Goal: Information Seeking & Learning: Check status

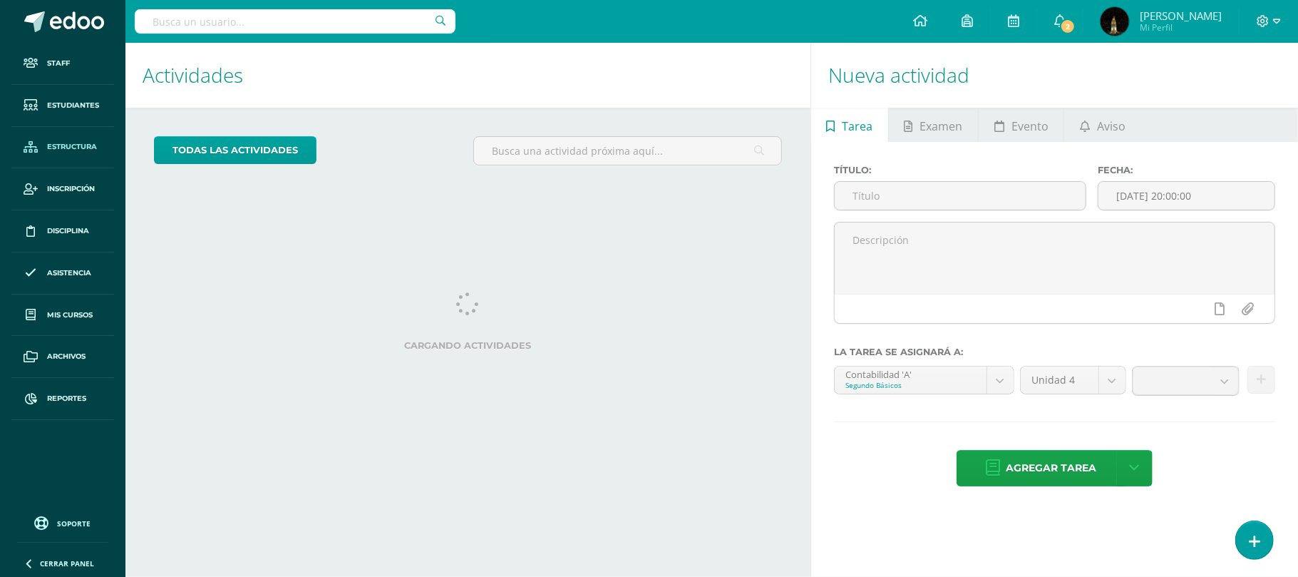
click at [64, 145] on span "Estructura" at bounding box center [72, 146] width 50 height 11
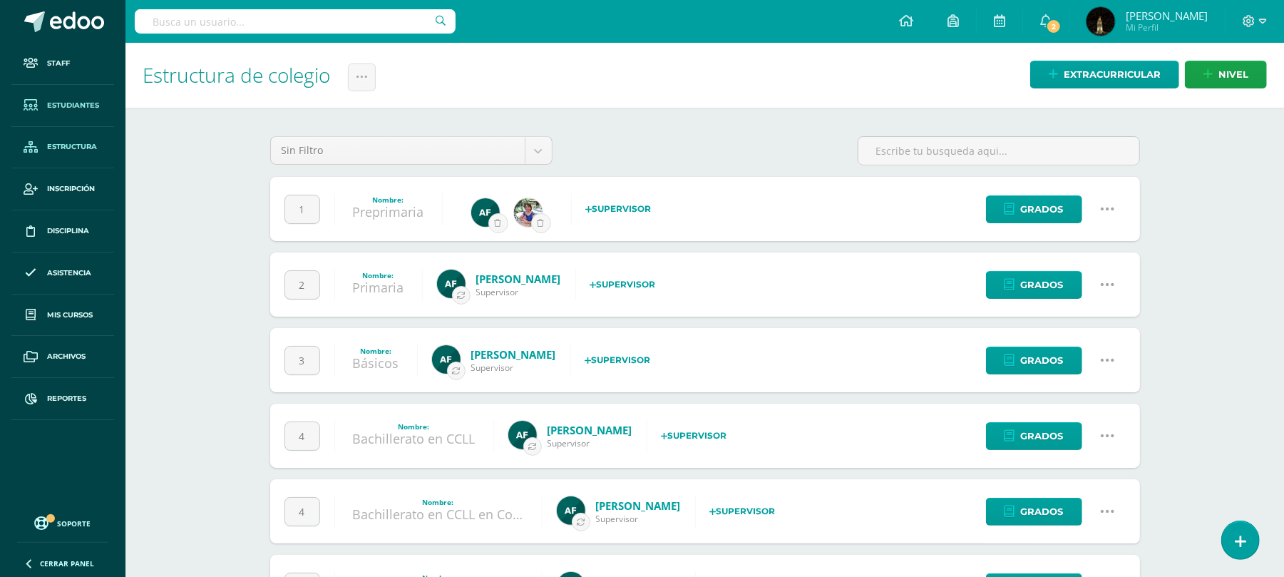
click at [72, 106] on span "Estudiantes" at bounding box center [73, 105] width 52 height 11
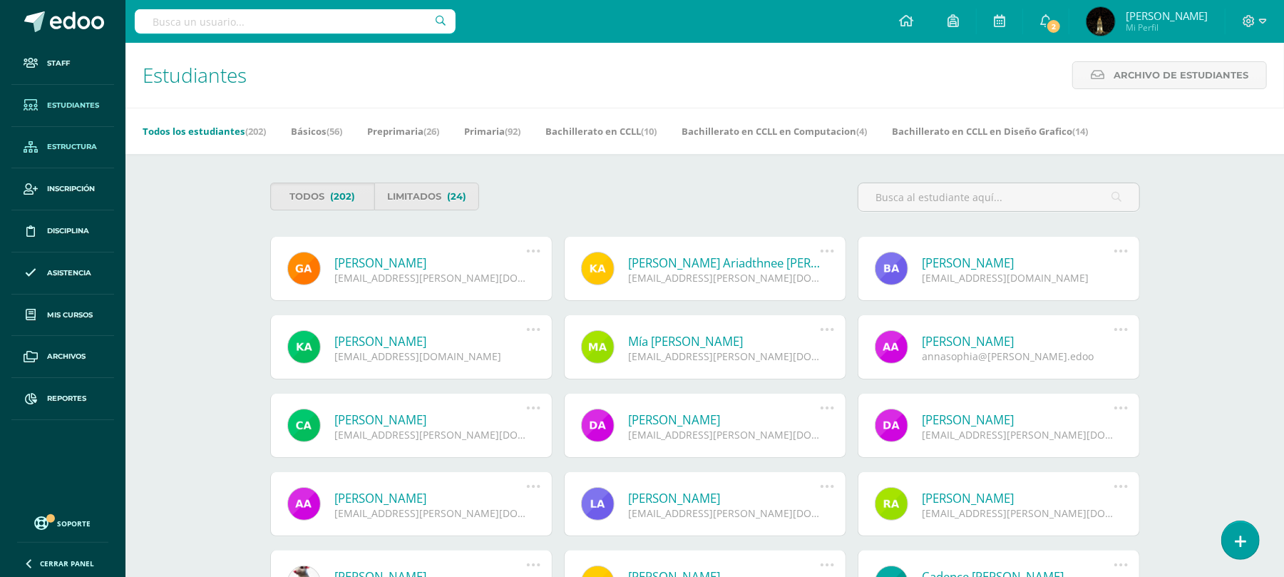
click at [84, 141] on span "Estructura" at bounding box center [72, 146] width 50 height 11
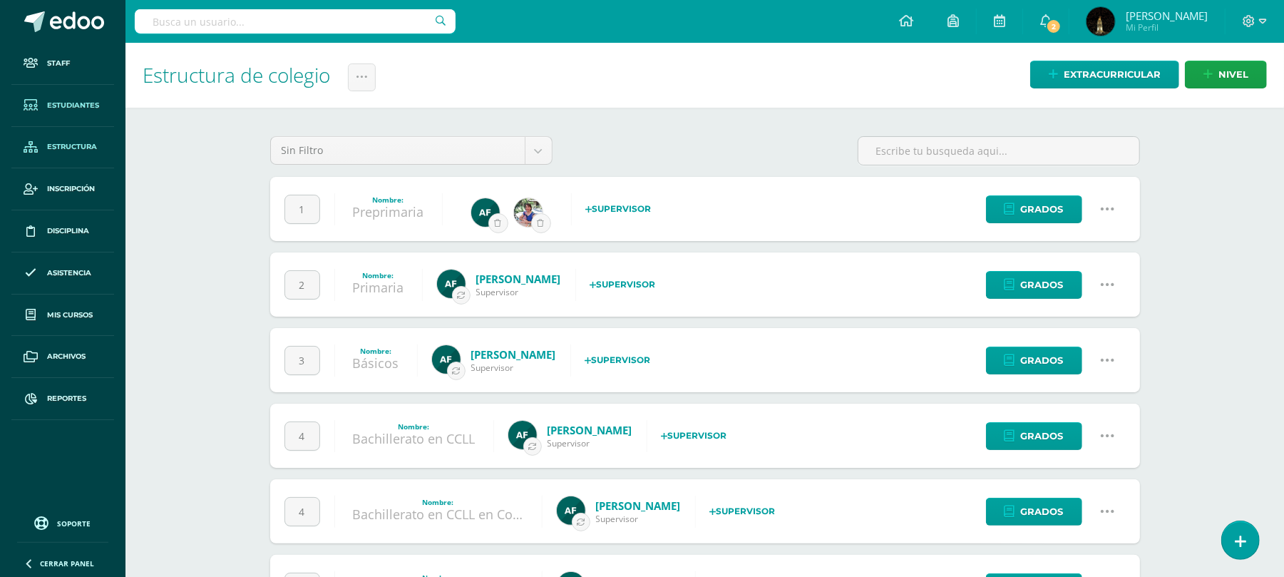
click at [89, 104] on span "Estudiantes" at bounding box center [73, 105] width 52 height 11
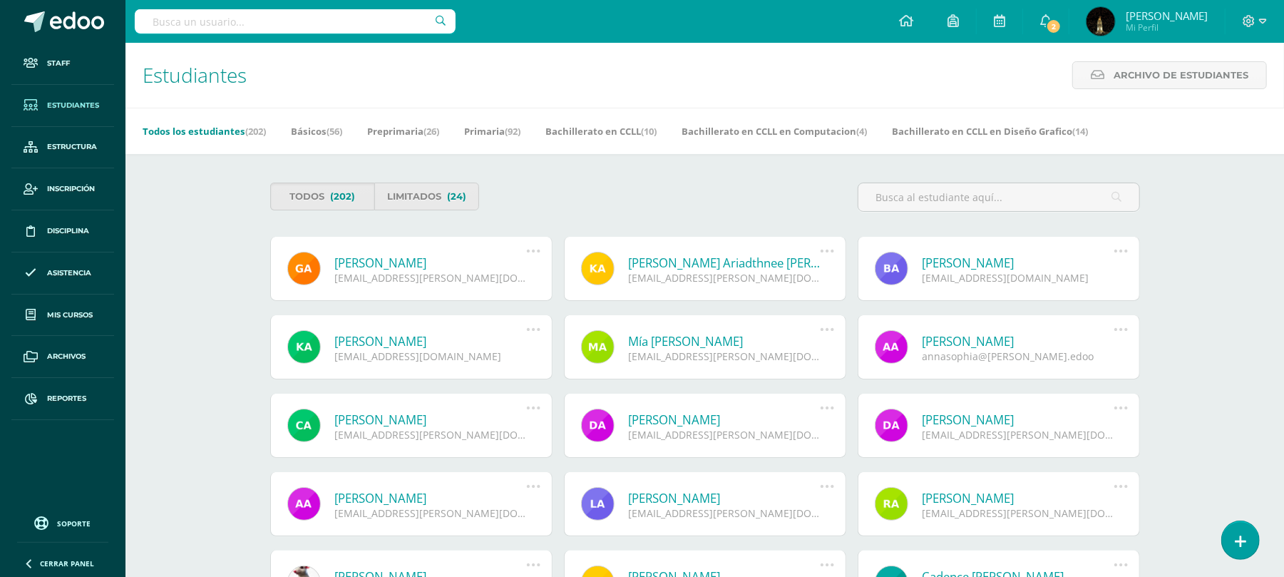
click at [234, 13] on input "text" at bounding box center [295, 21] width 321 height 24
type input "chicoj"
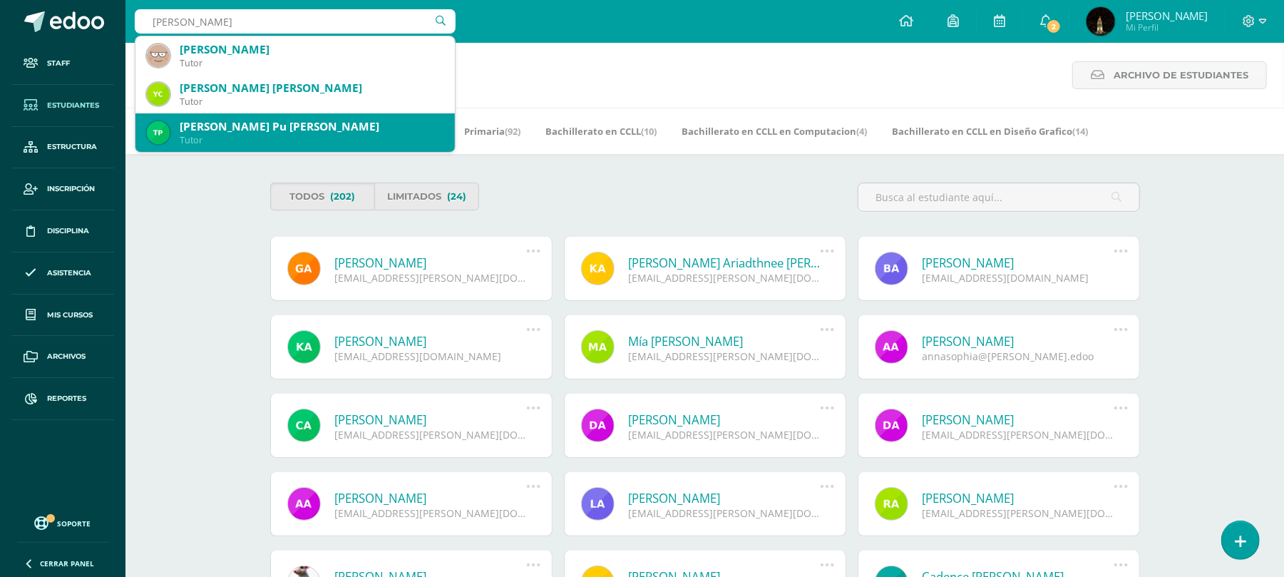
scroll to position [95, 0]
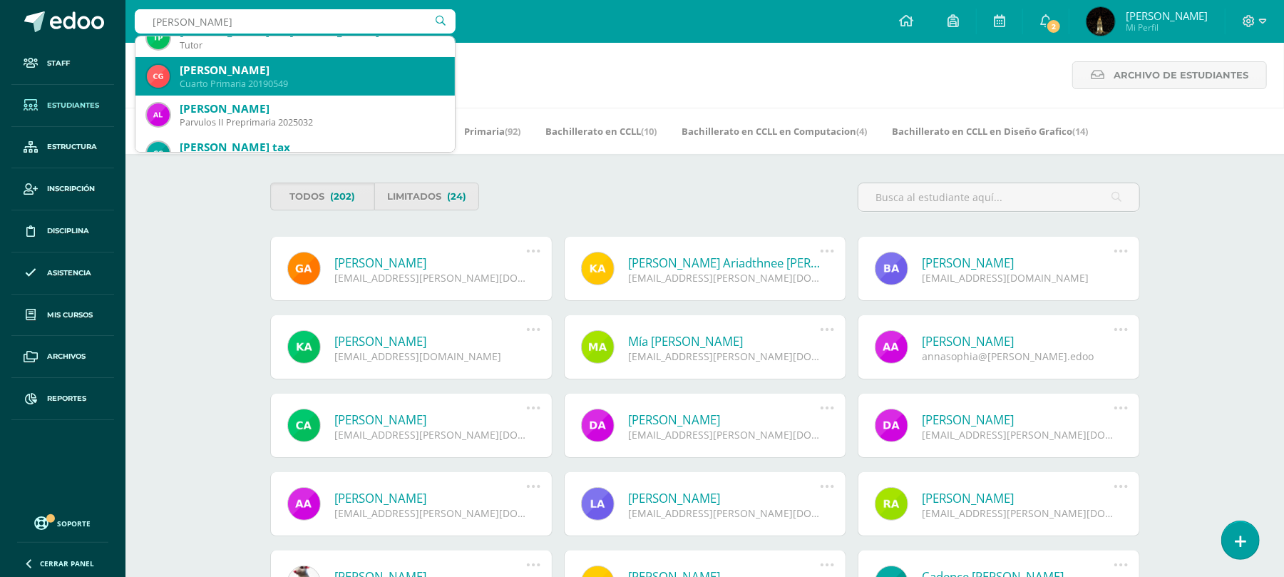
click at [326, 78] on div "Cuarto Primaria 20190549" at bounding box center [312, 84] width 264 height 12
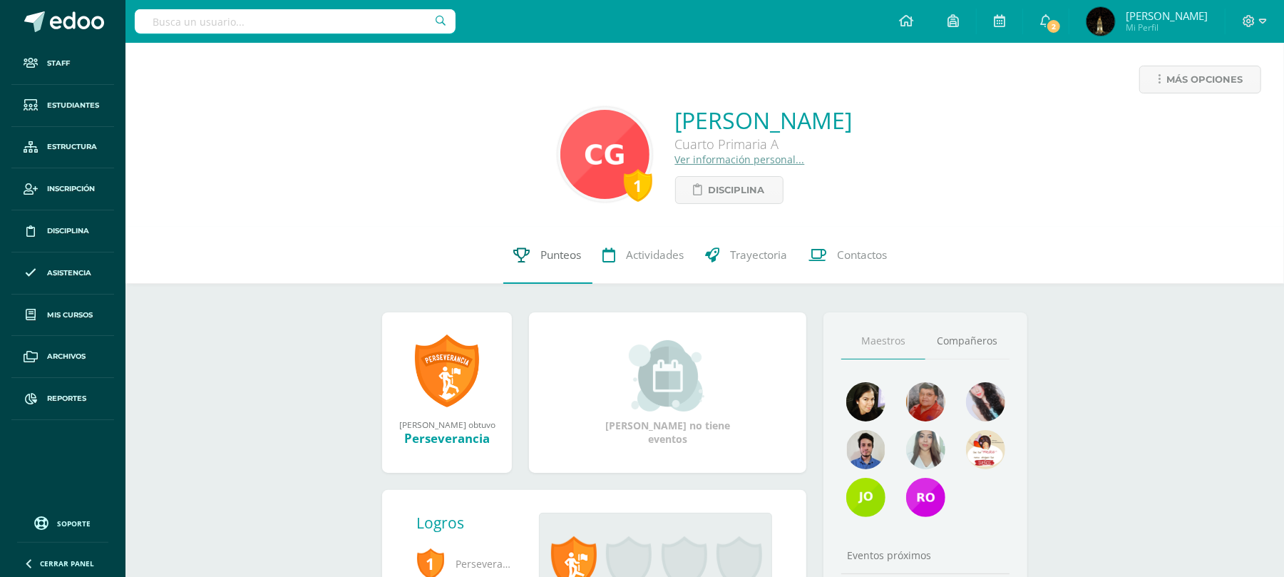
click at [552, 261] on span "Punteos" at bounding box center [561, 254] width 41 height 15
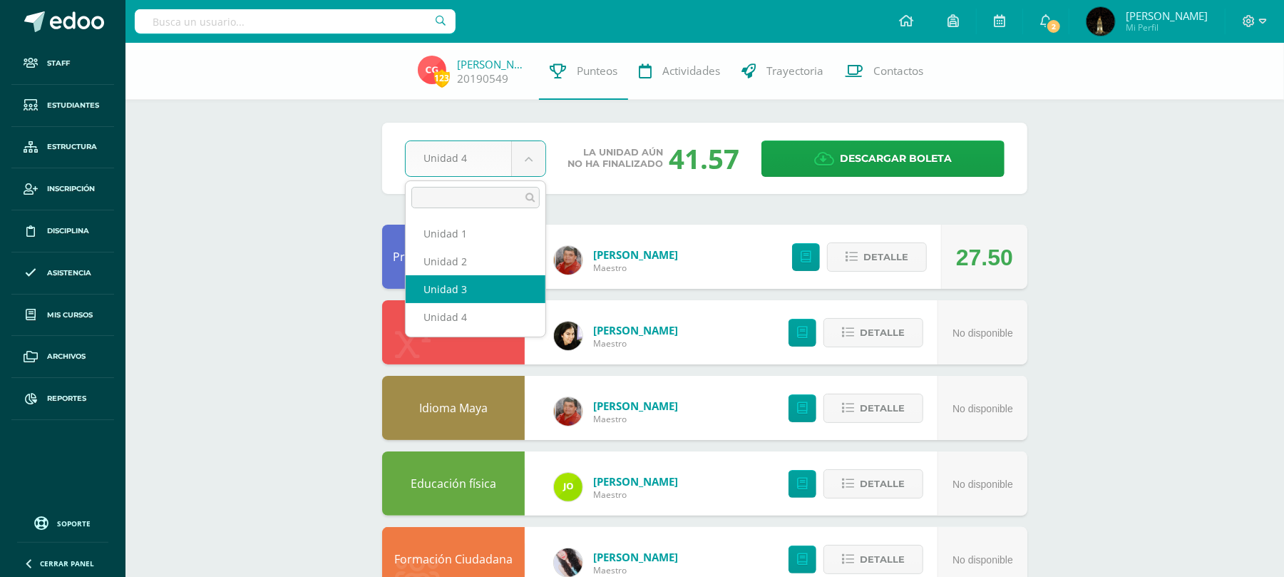
select select "Unidad 3"
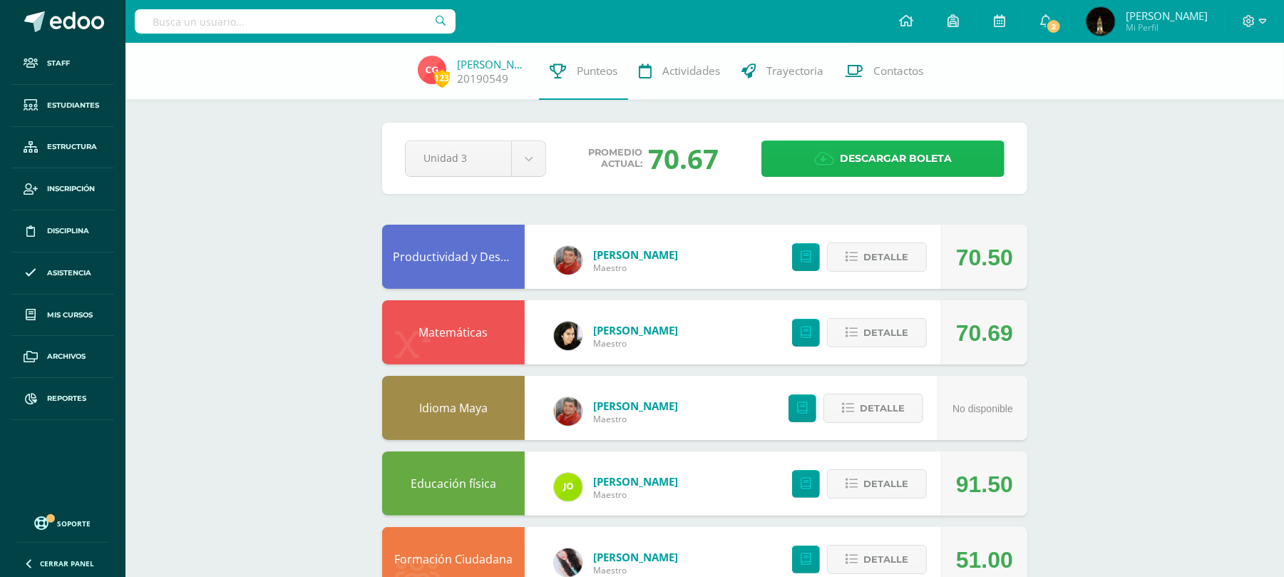
click at [896, 153] on span "Descargar boleta" at bounding box center [896, 158] width 112 height 35
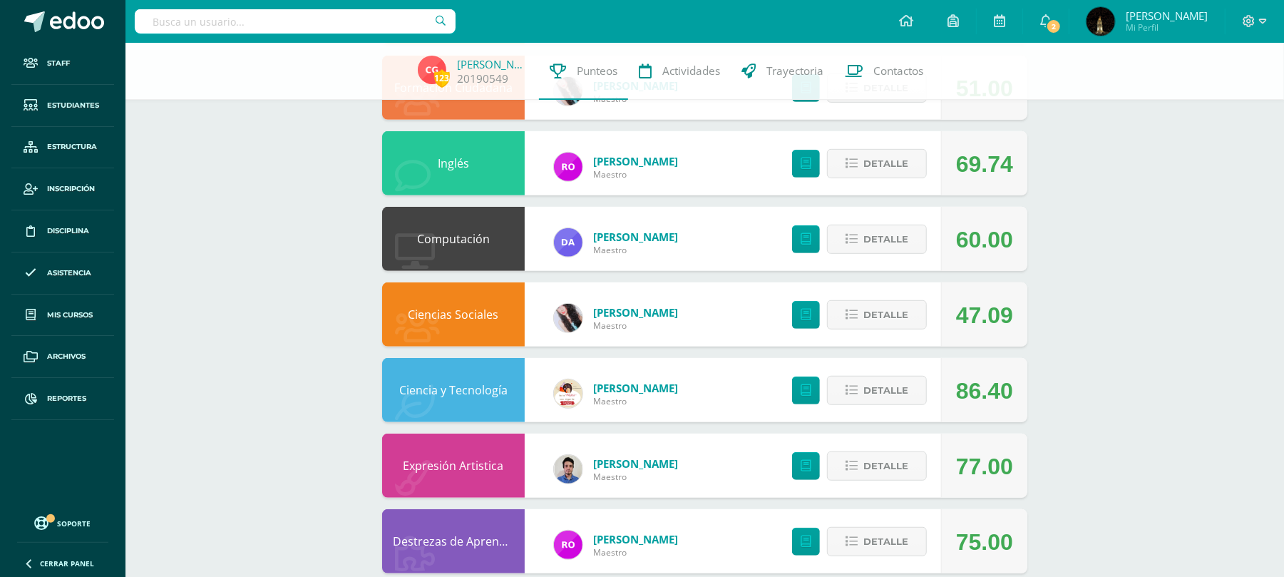
scroll to position [475, 0]
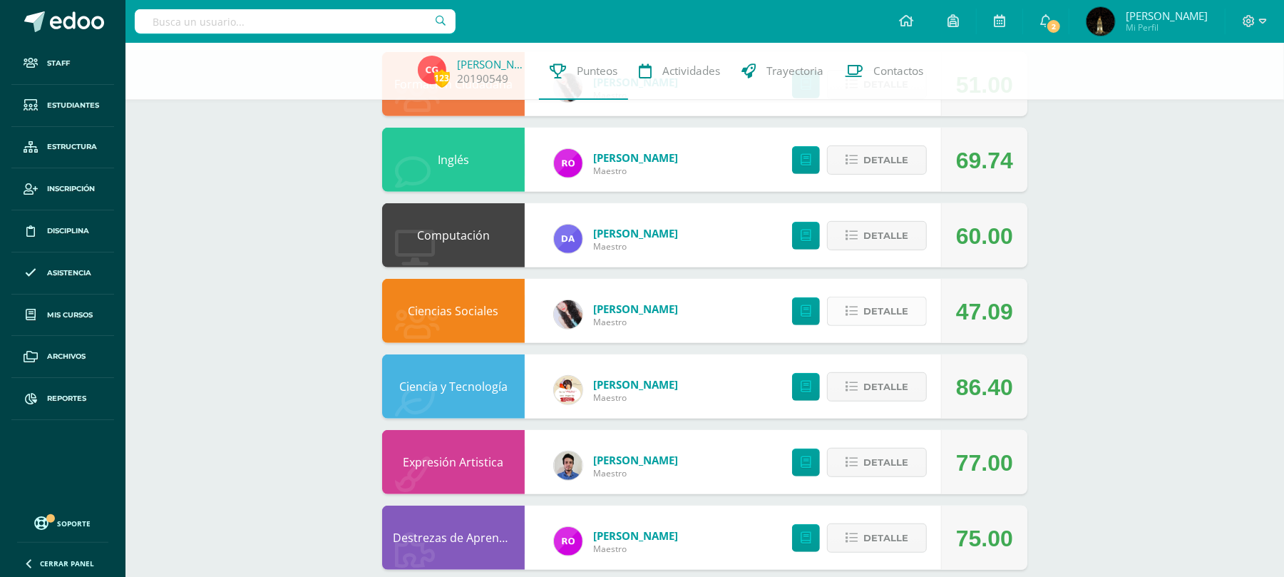
click at [854, 306] on icon at bounding box center [852, 311] width 12 height 12
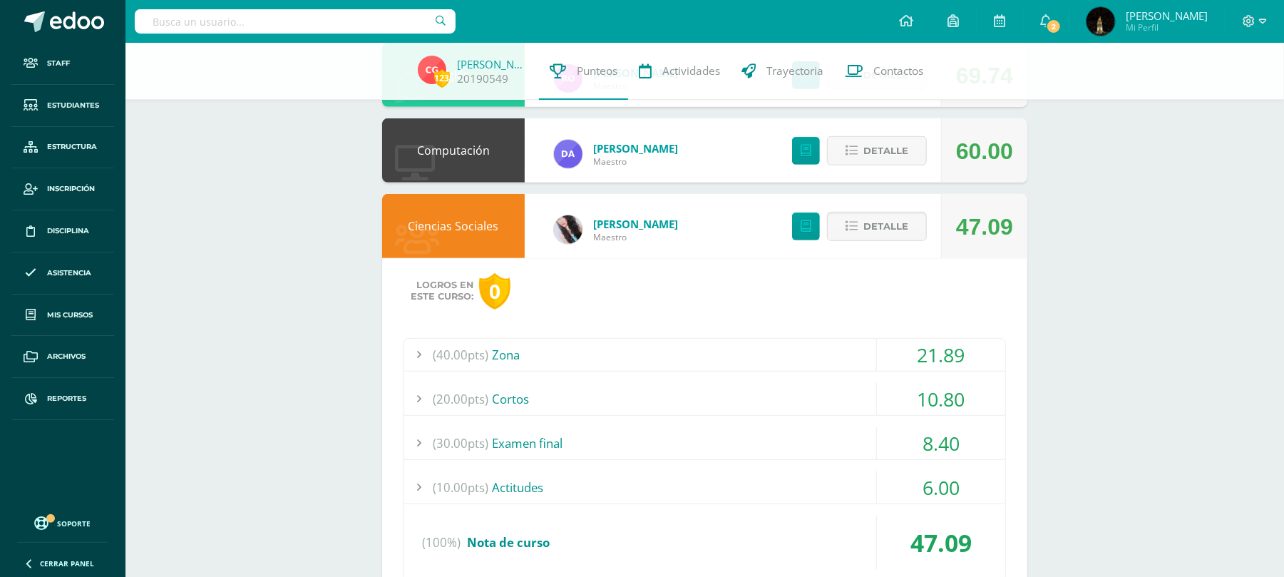
scroll to position [665, 0]
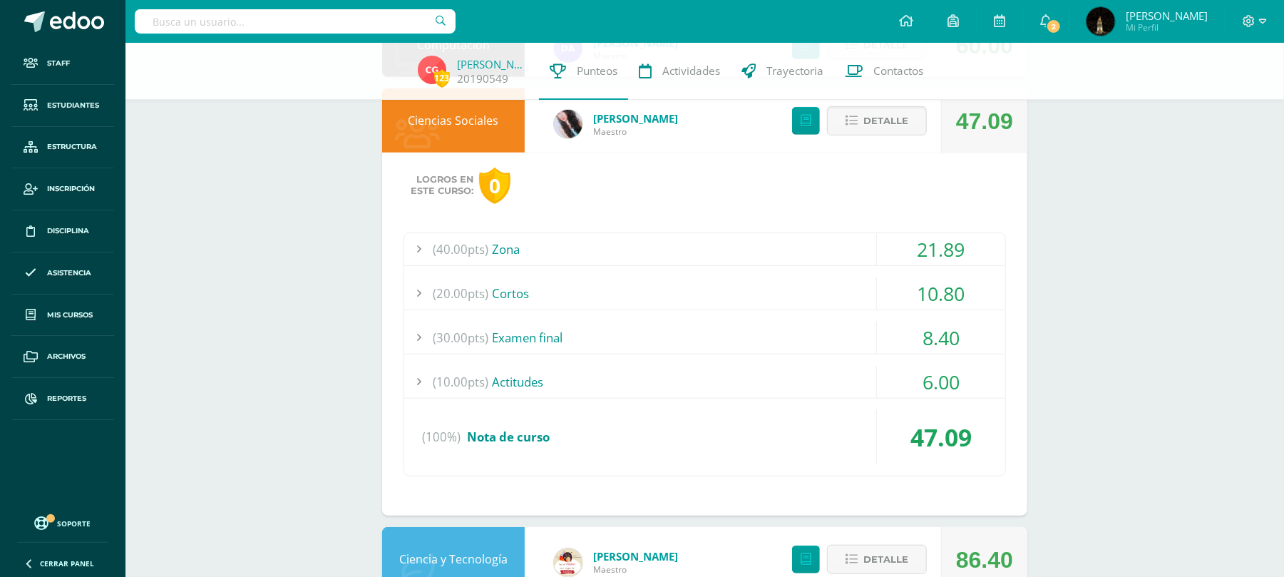
click at [779, 245] on div "(40.00pts) Zona" at bounding box center [704, 249] width 601 height 32
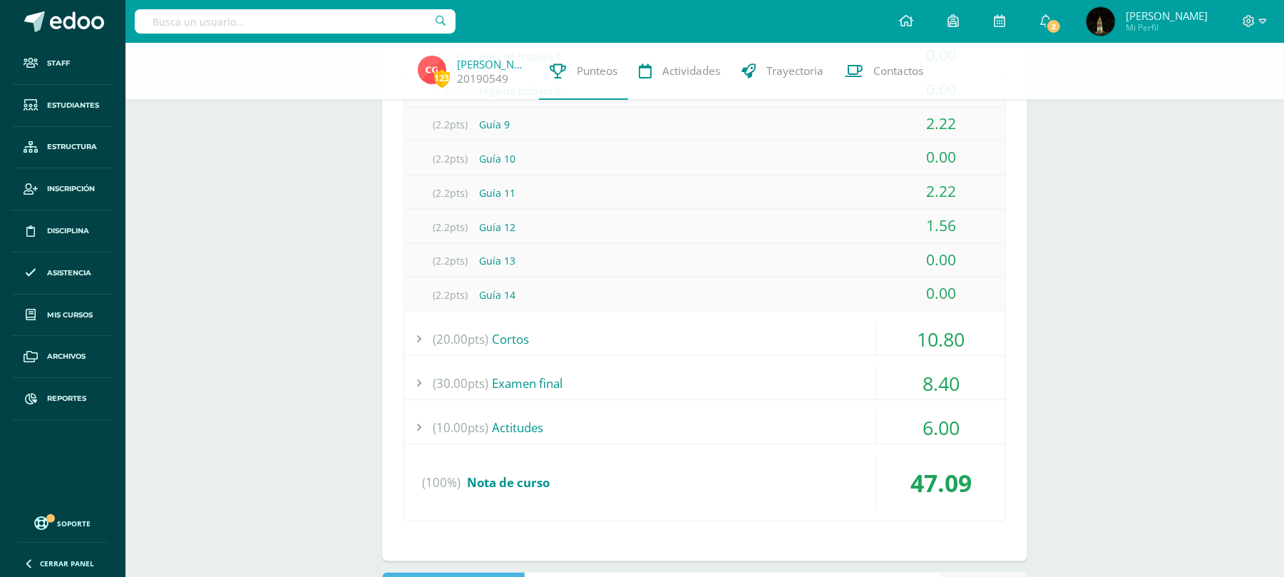
scroll to position [1236, 0]
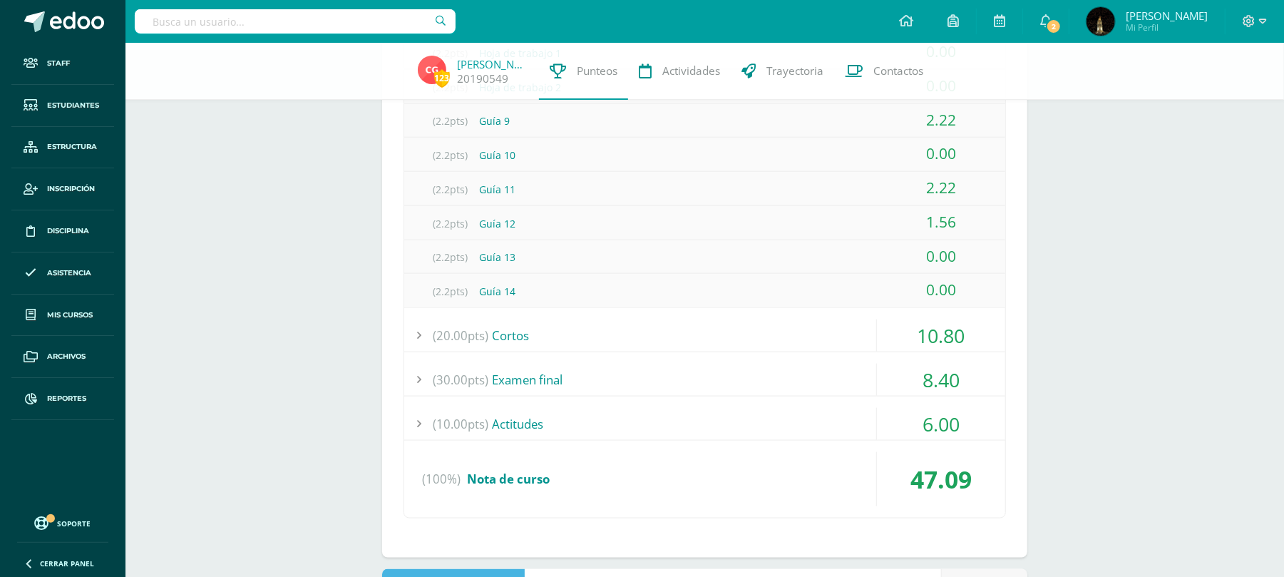
click at [796, 322] on div "(20.00pts) Cortos" at bounding box center [704, 335] width 601 height 32
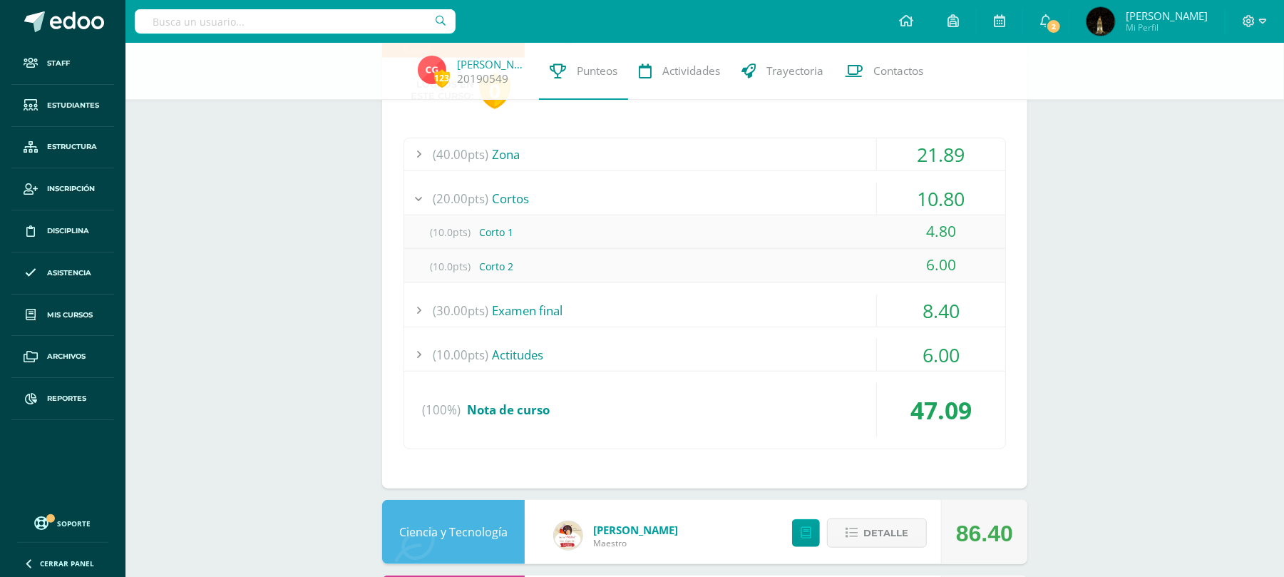
scroll to position [665, 0]
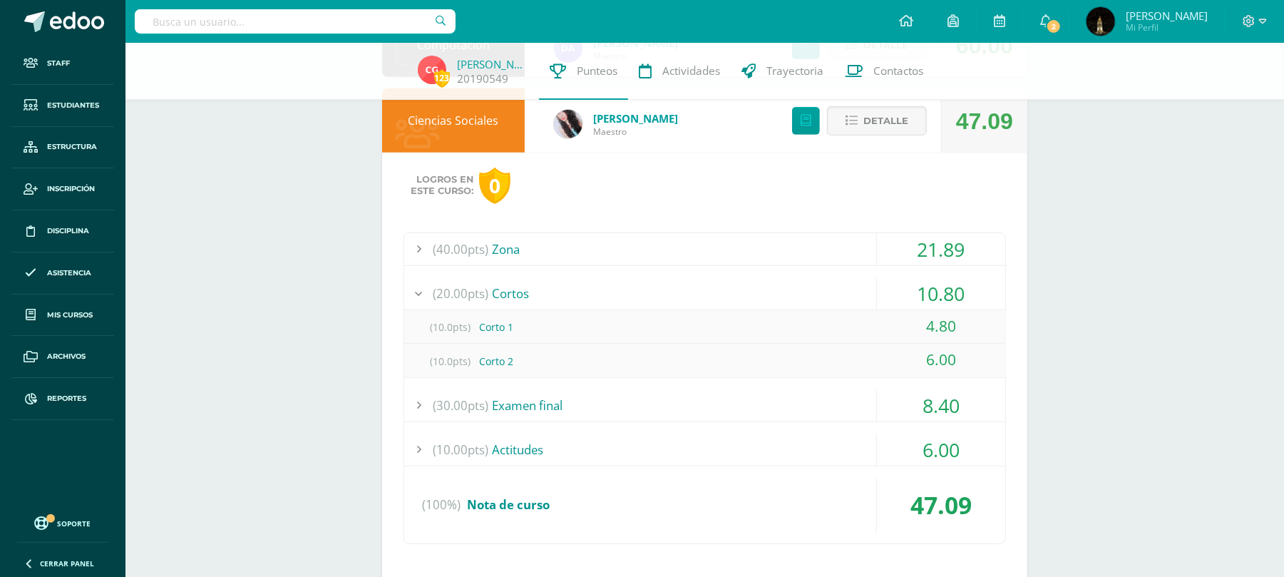
click at [794, 412] on div "(30.00pts) Examen final" at bounding box center [704, 405] width 601 height 32
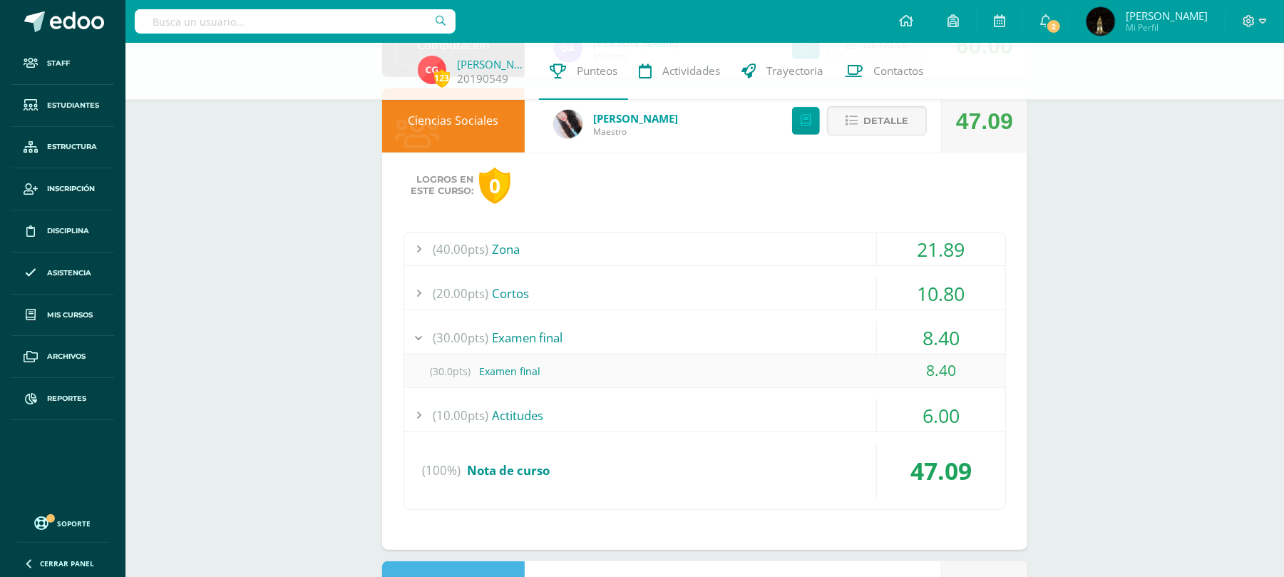
click at [756, 254] on div "(40.00pts) Zona" at bounding box center [704, 249] width 601 height 32
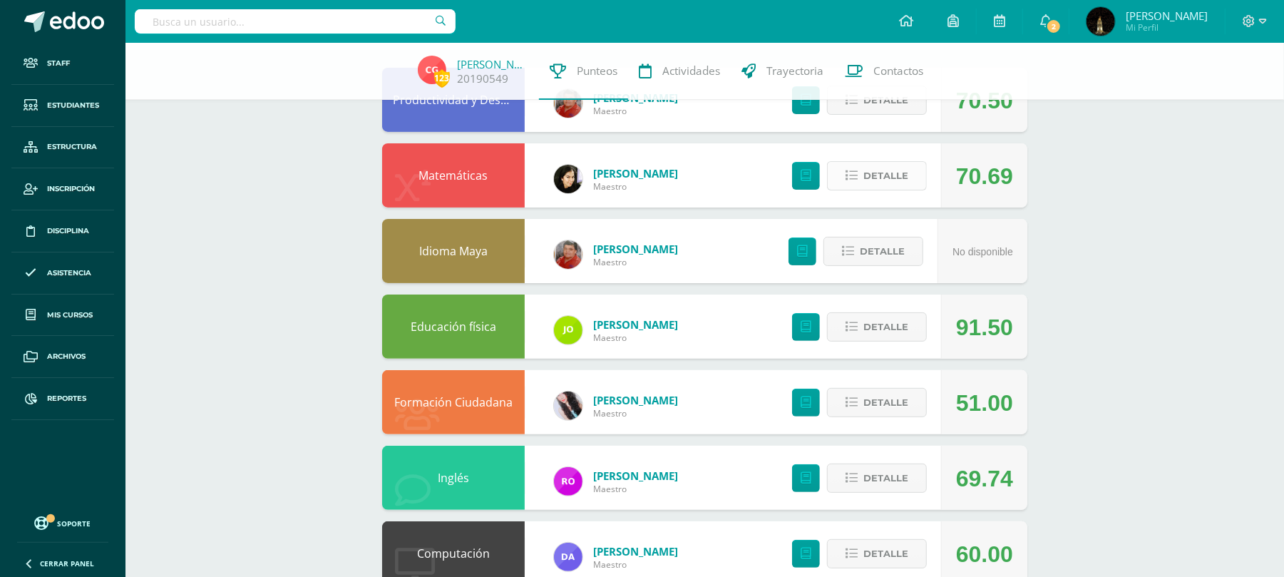
scroll to position [190, 0]
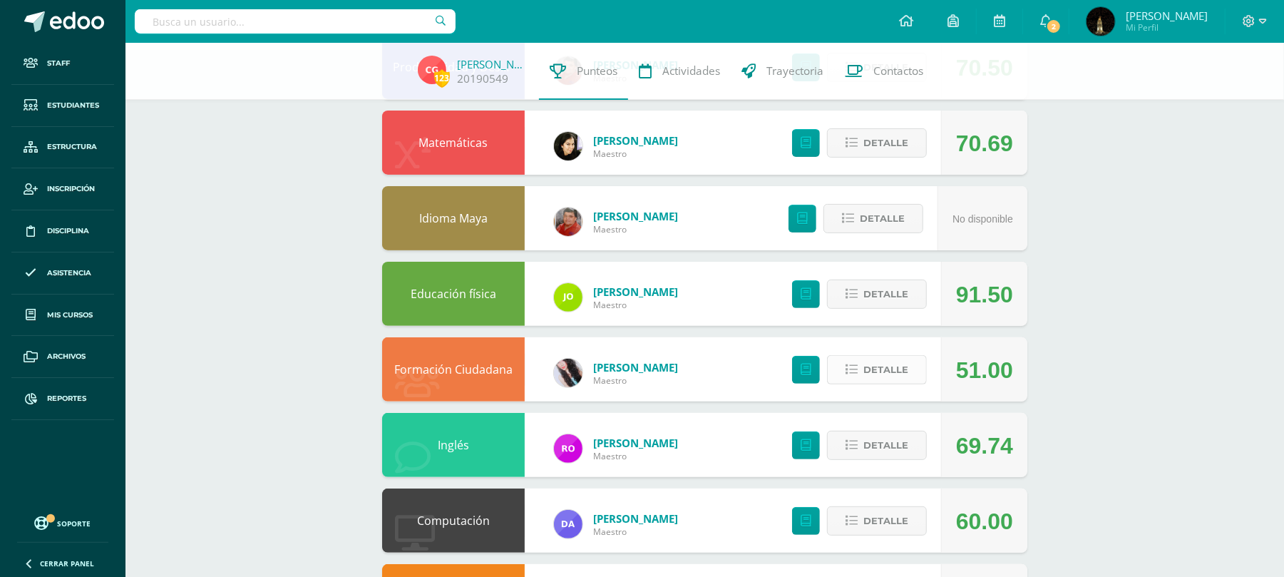
click at [847, 372] on icon at bounding box center [852, 370] width 12 height 12
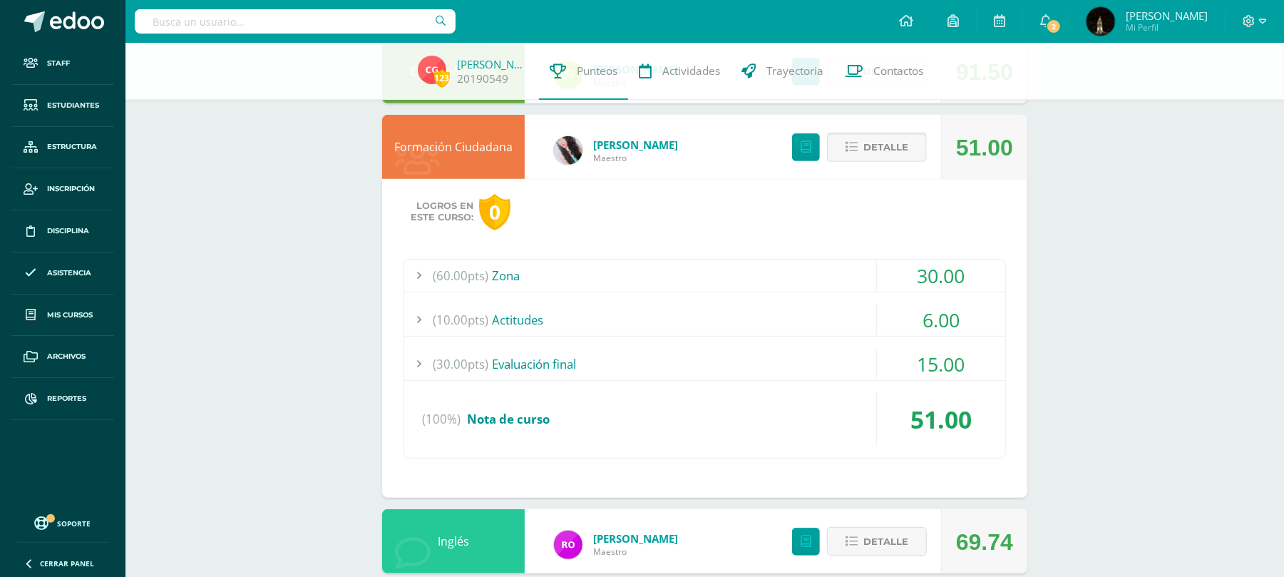
scroll to position [475, 0]
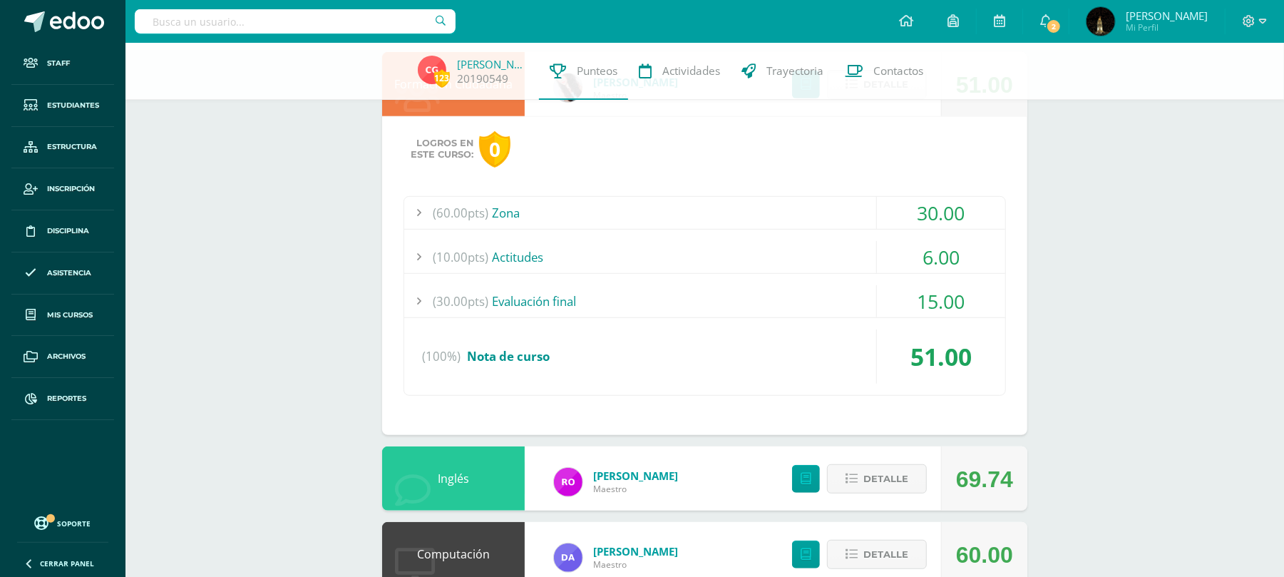
click at [831, 215] on div "(60.00pts) Zona" at bounding box center [704, 213] width 601 height 32
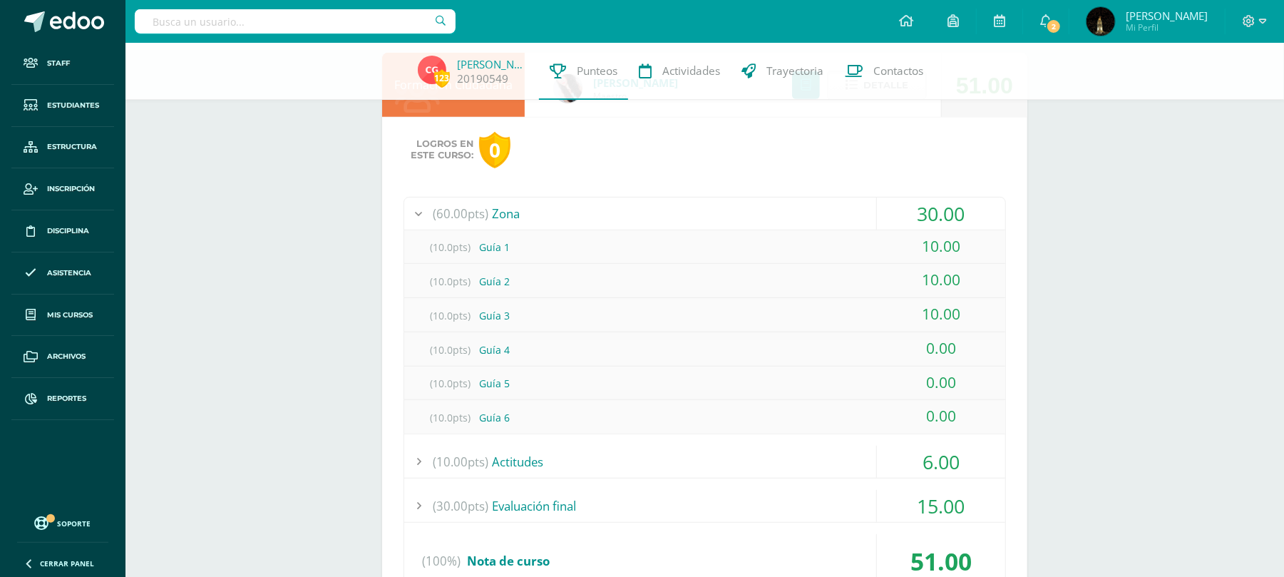
scroll to position [665, 0]
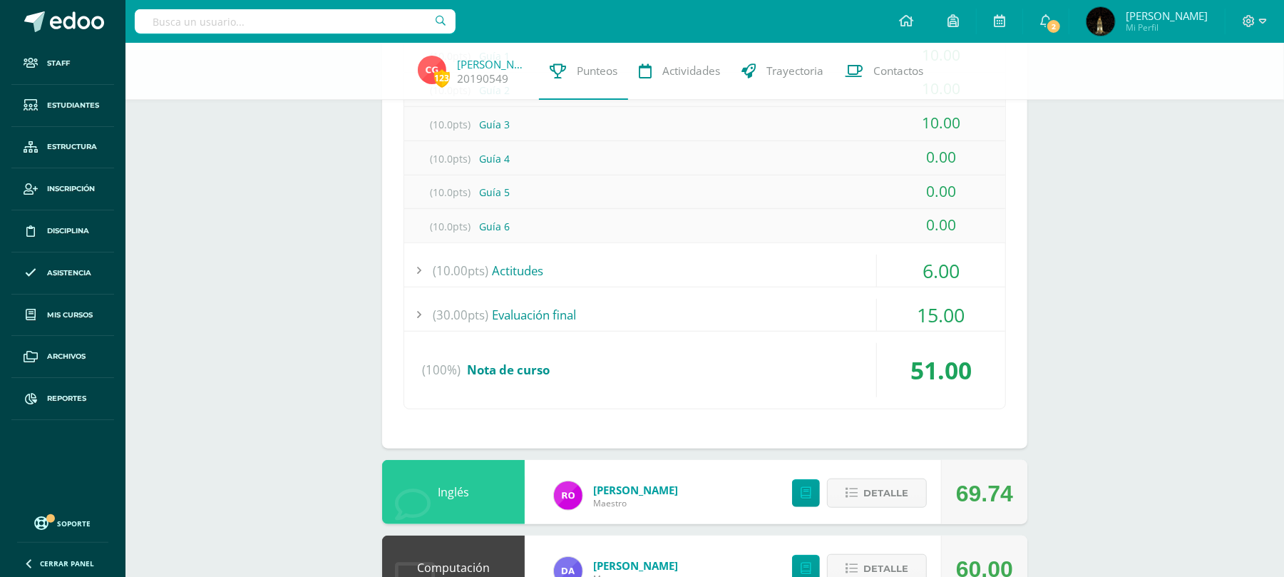
click at [693, 302] on div "(30.00pts) Evaluación final" at bounding box center [704, 315] width 601 height 32
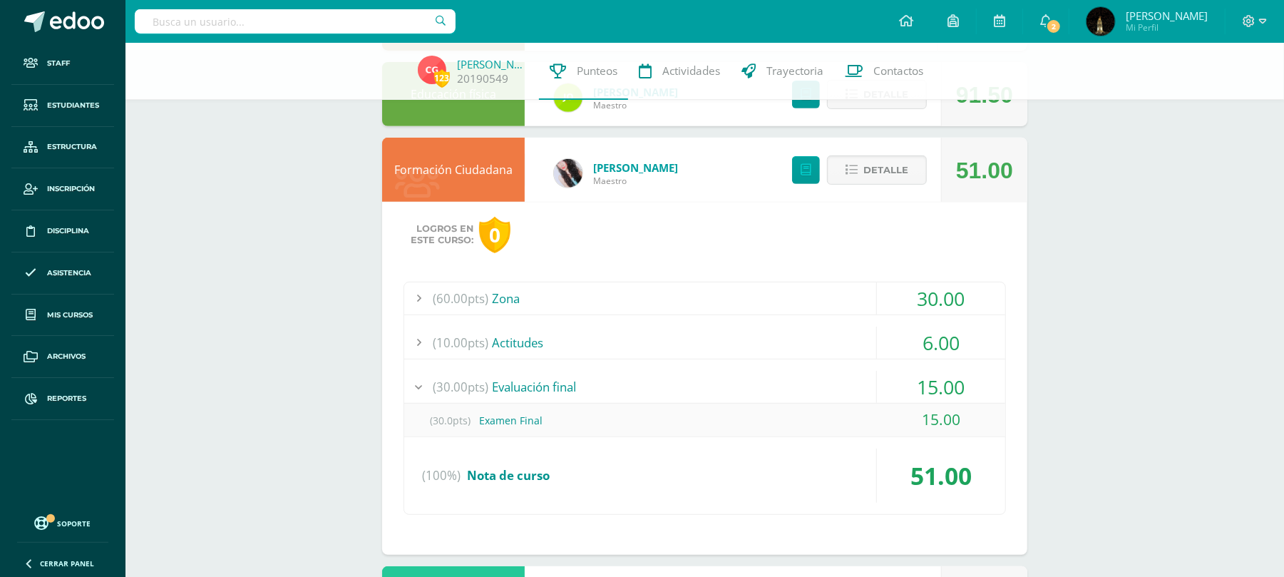
scroll to position [285, 0]
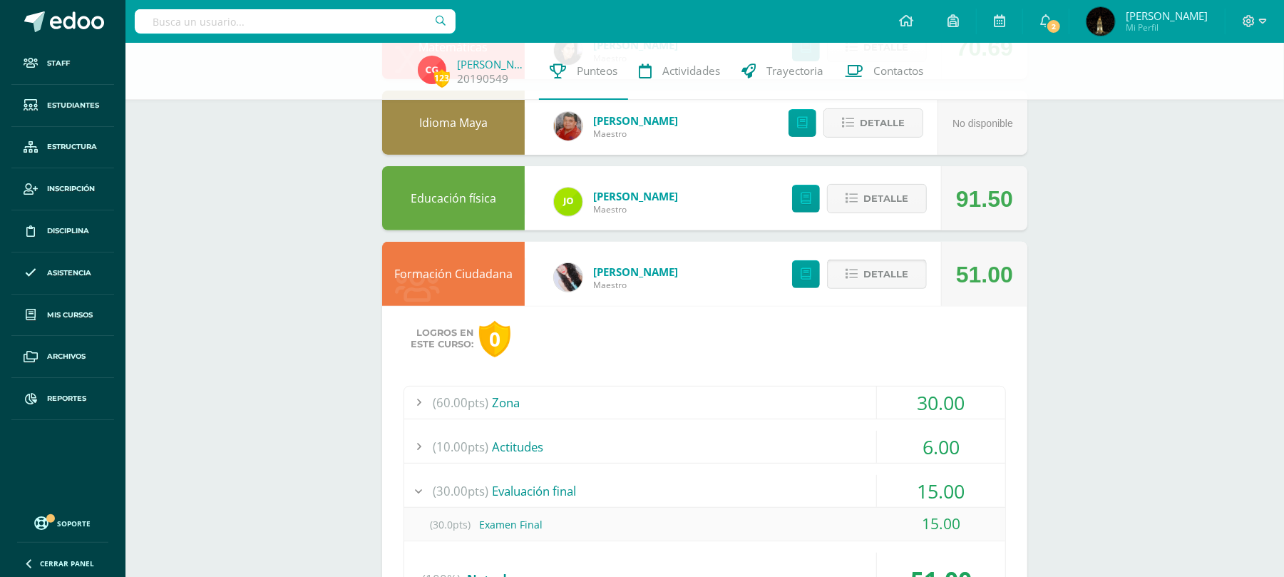
click at [851, 277] on icon at bounding box center [852, 274] width 12 height 12
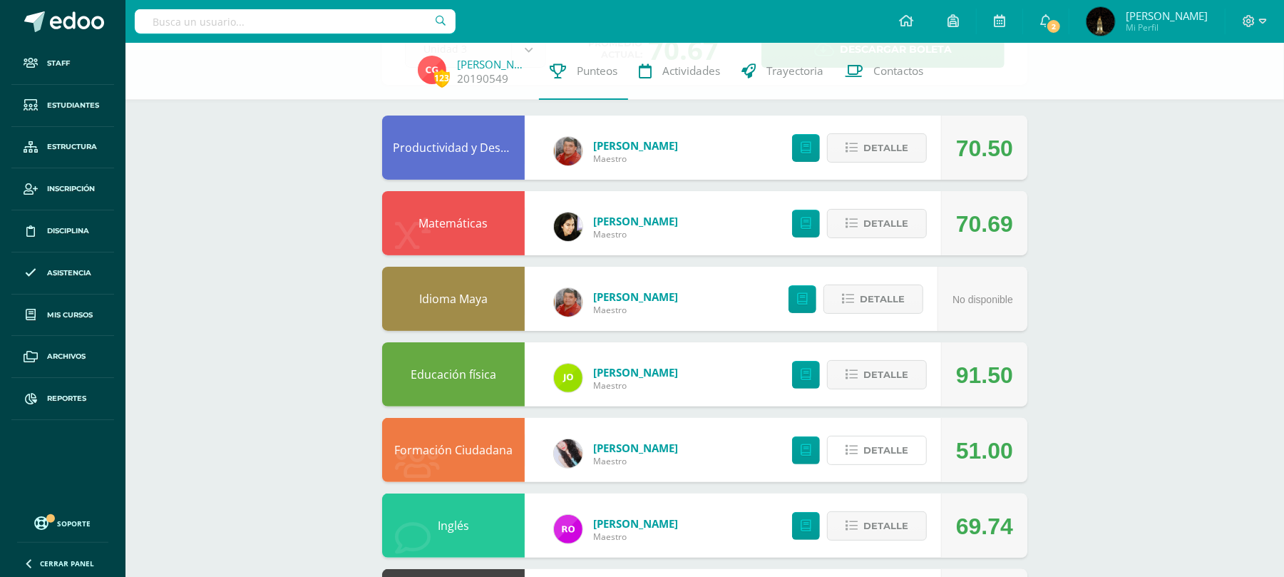
scroll to position [0, 0]
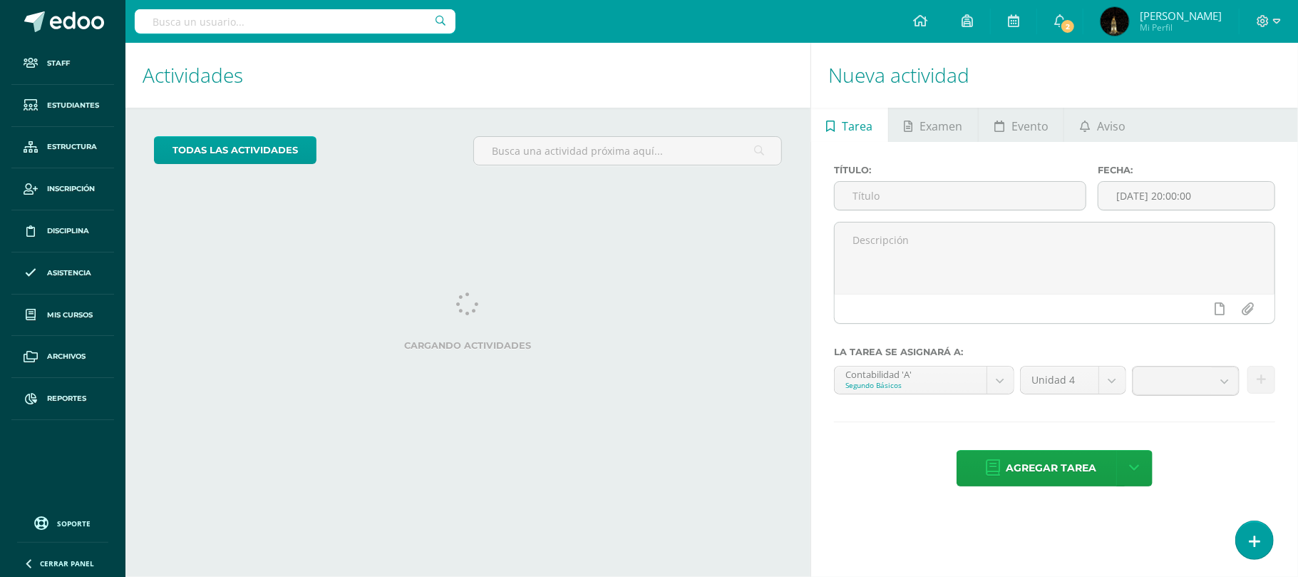
click at [285, 20] on input "text" at bounding box center [295, 21] width 321 height 24
type input "chicoj"
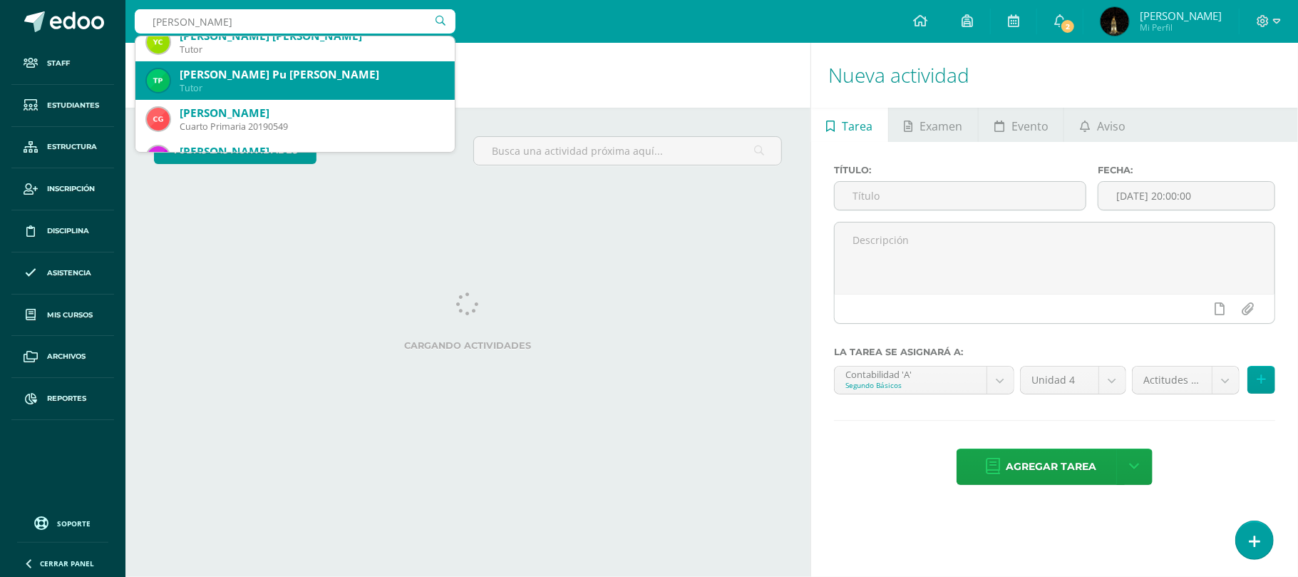
scroll to position [95, 0]
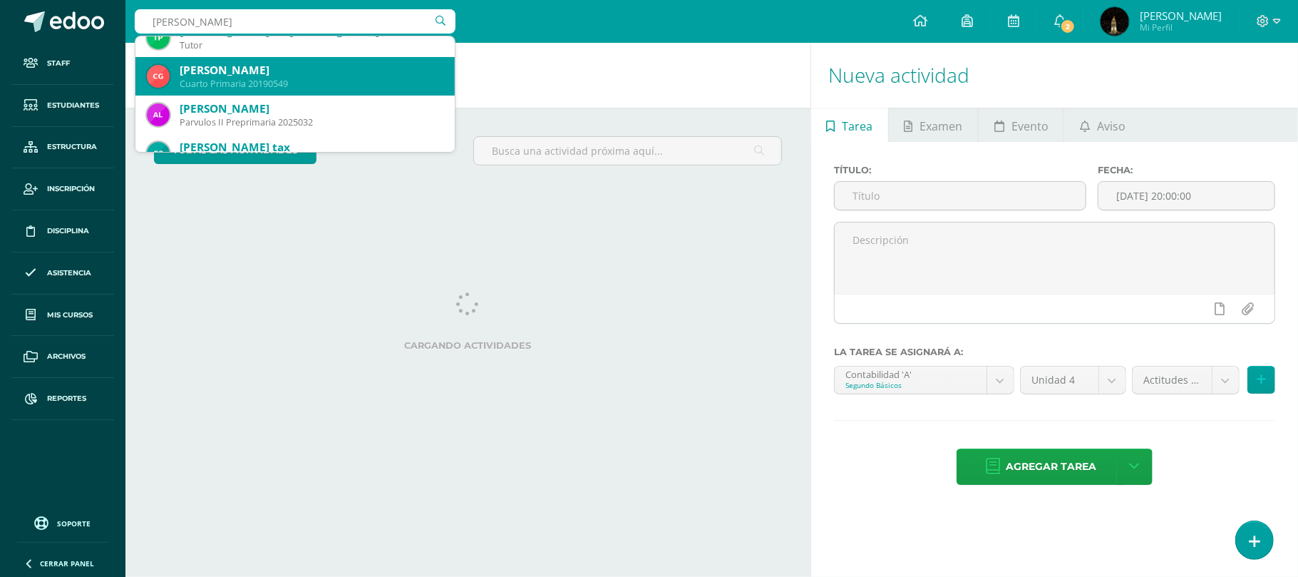
click at [335, 86] on div "Cuarto Primaria 20190549" at bounding box center [312, 84] width 264 height 12
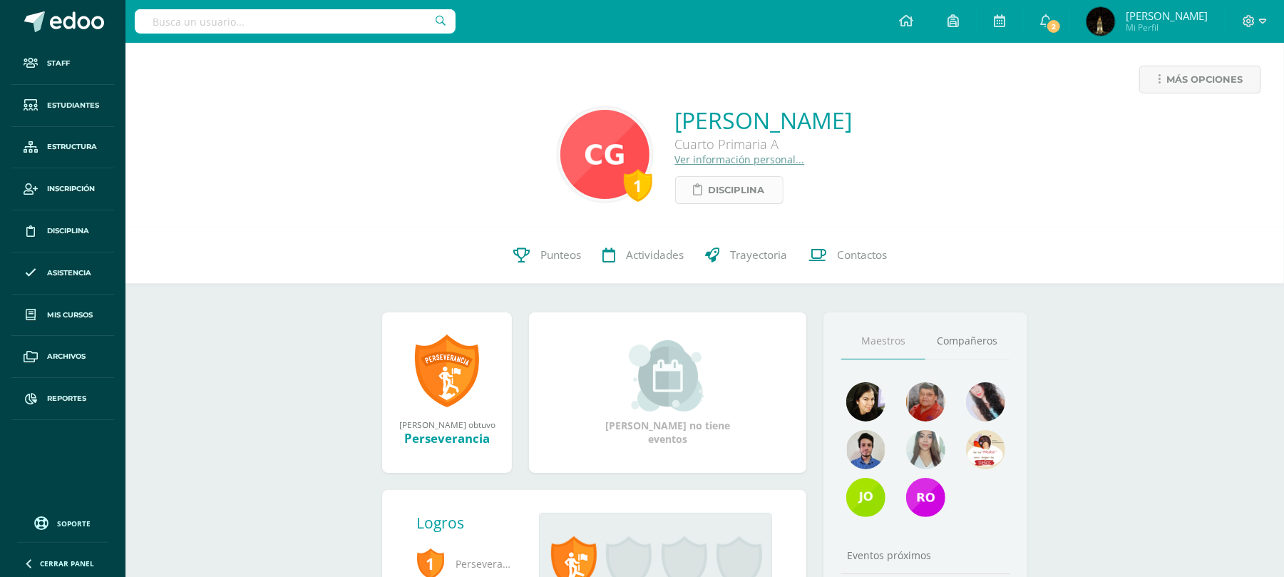
click at [709, 188] on span "Disciplina" at bounding box center [737, 190] width 56 height 26
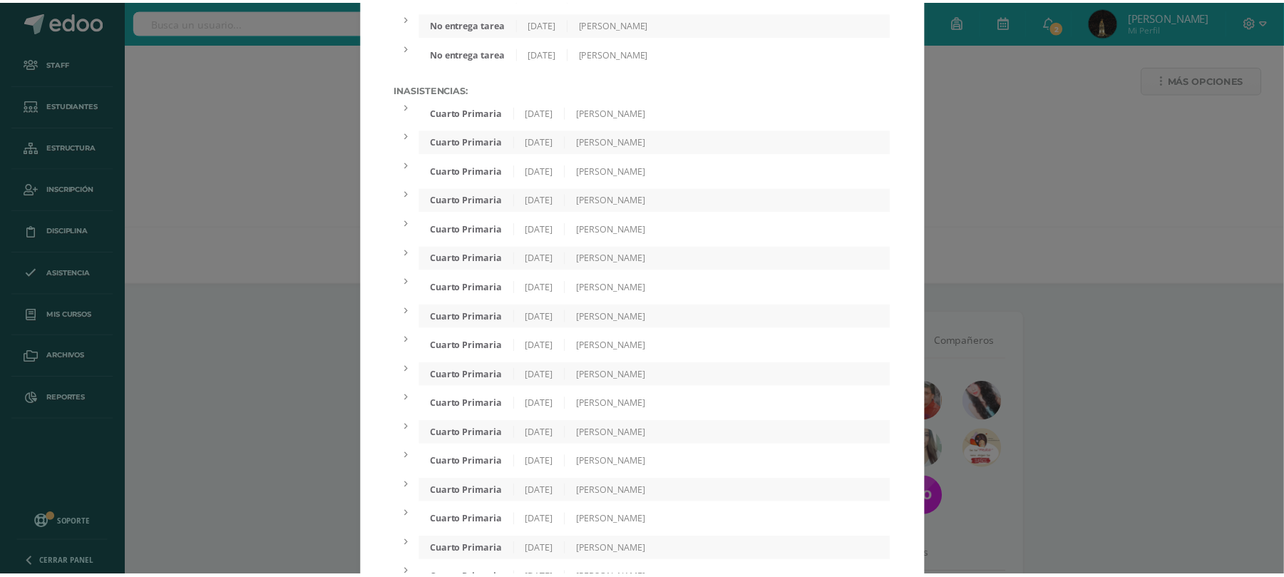
scroll to position [613, 0]
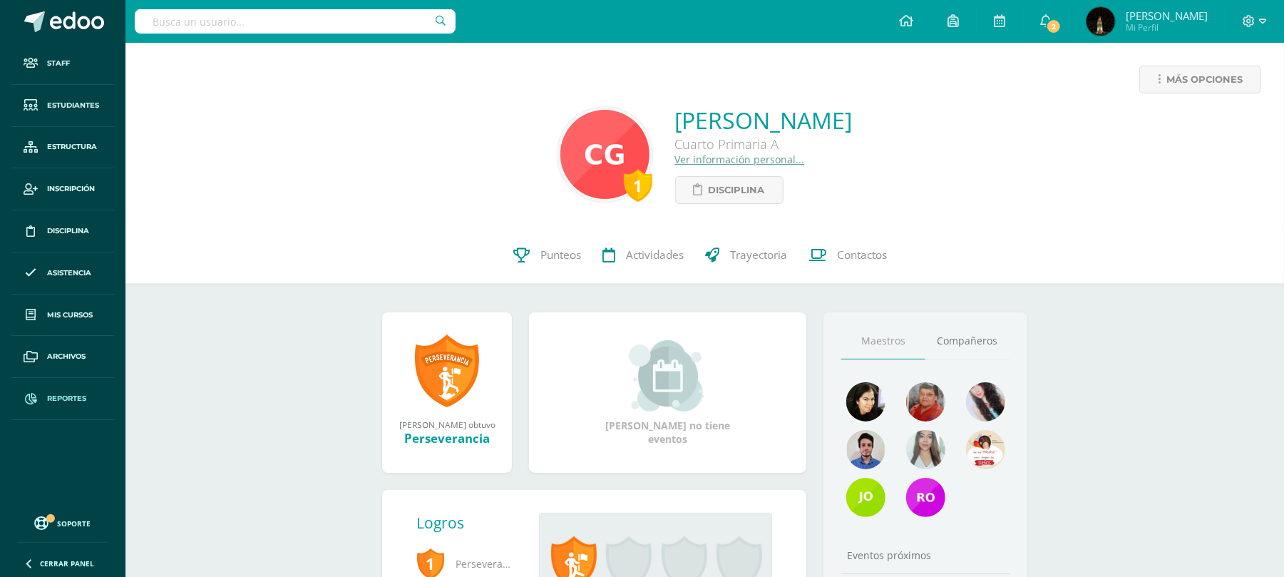
click at [69, 398] on span "Reportes" at bounding box center [66, 398] width 39 height 11
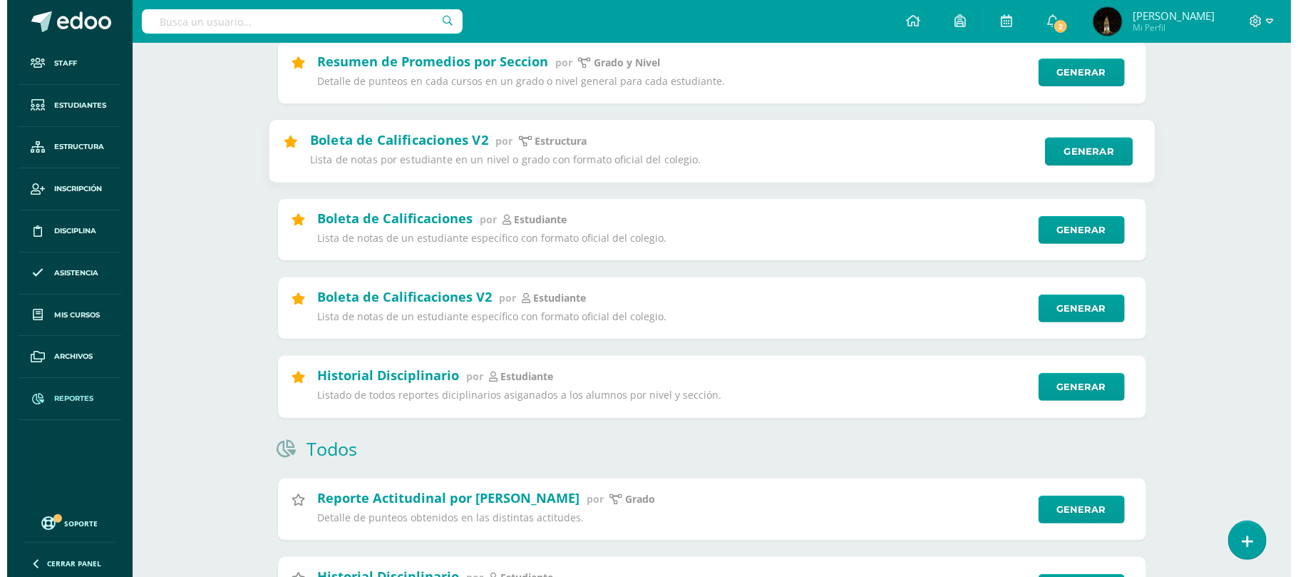
scroll to position [285, 0]
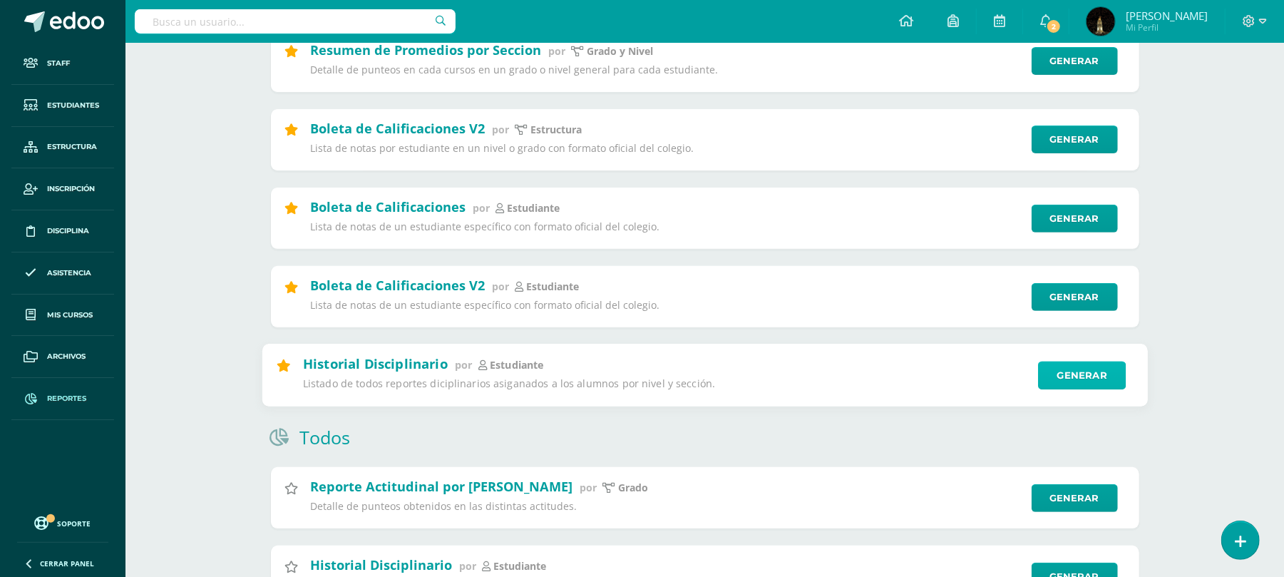
click at [1079, 379] on link "Generar" at bounding box center [1082, 375] width 88 height 29
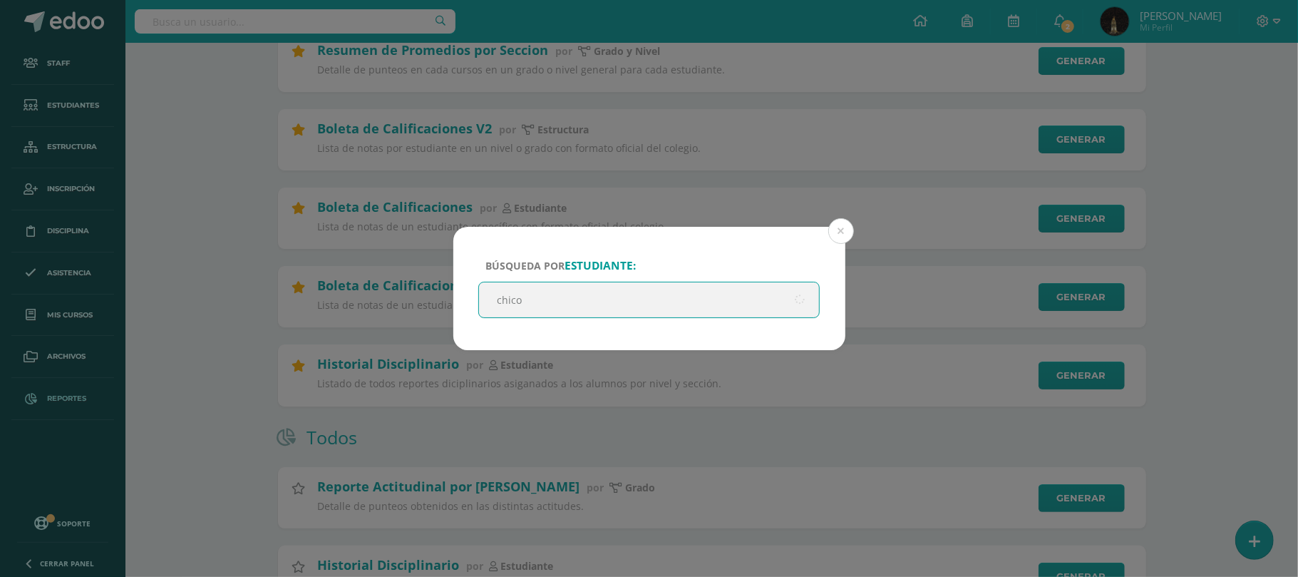
type input "chicoj"
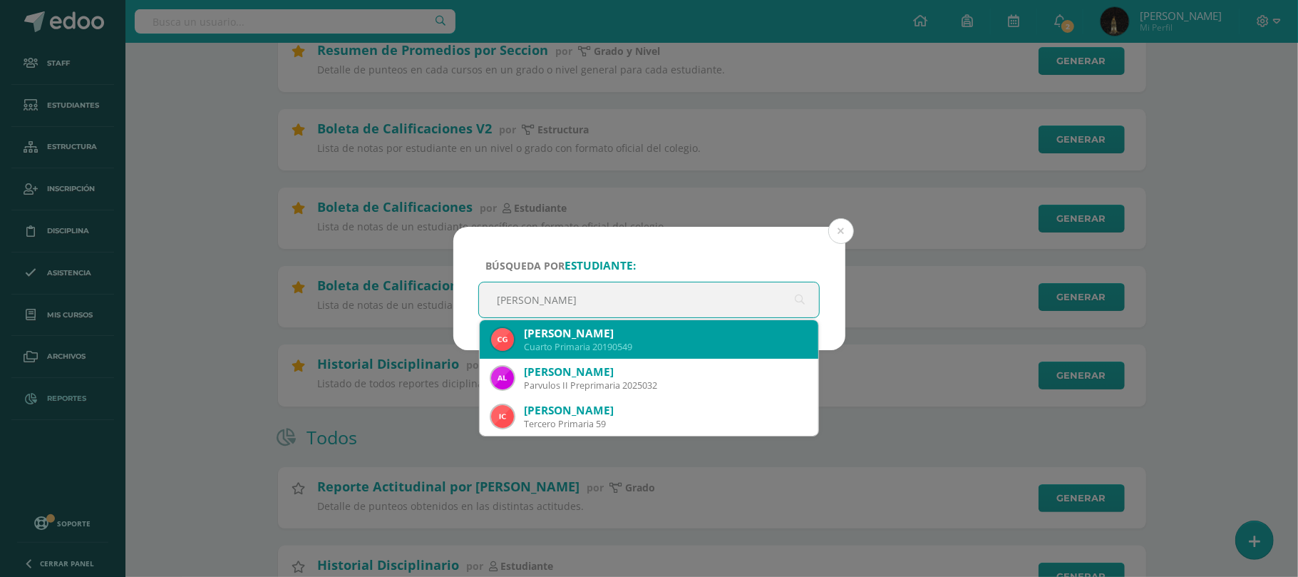
click at [653, 341] on div "Cuarto Primaria 20190549" at bounding box center [666, 347] width 284 height 12
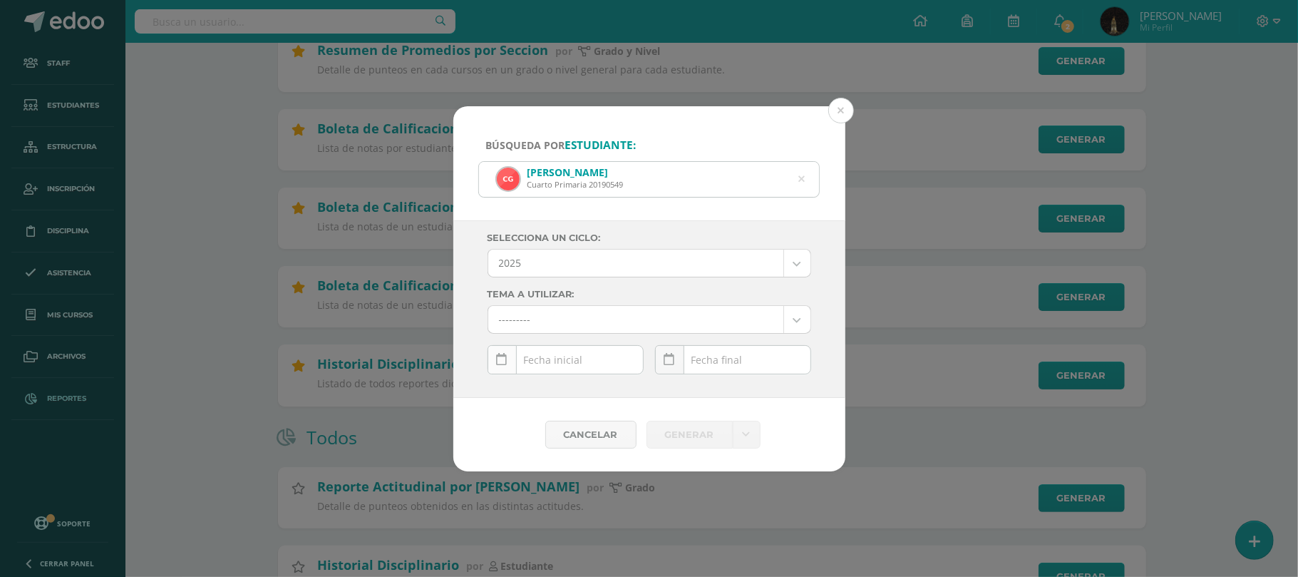
click at [503, 356] on icon at bounding box center [502, 360] width 11 height 12
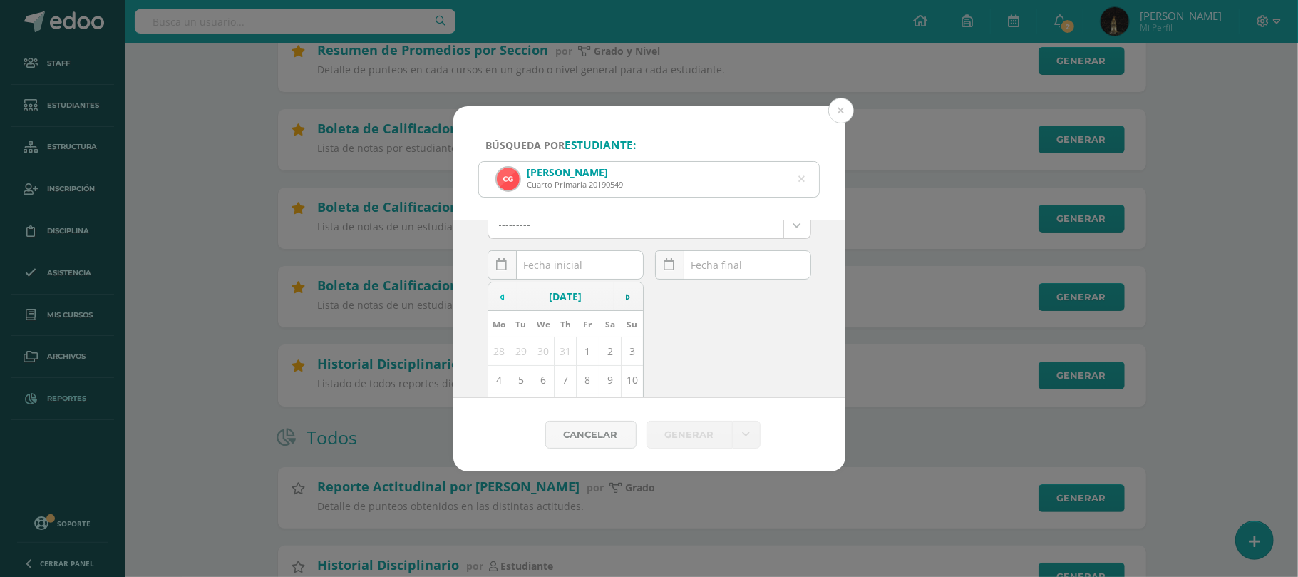
click at [499, 297] on td at bounding box center [502, 296] width 29 height 29
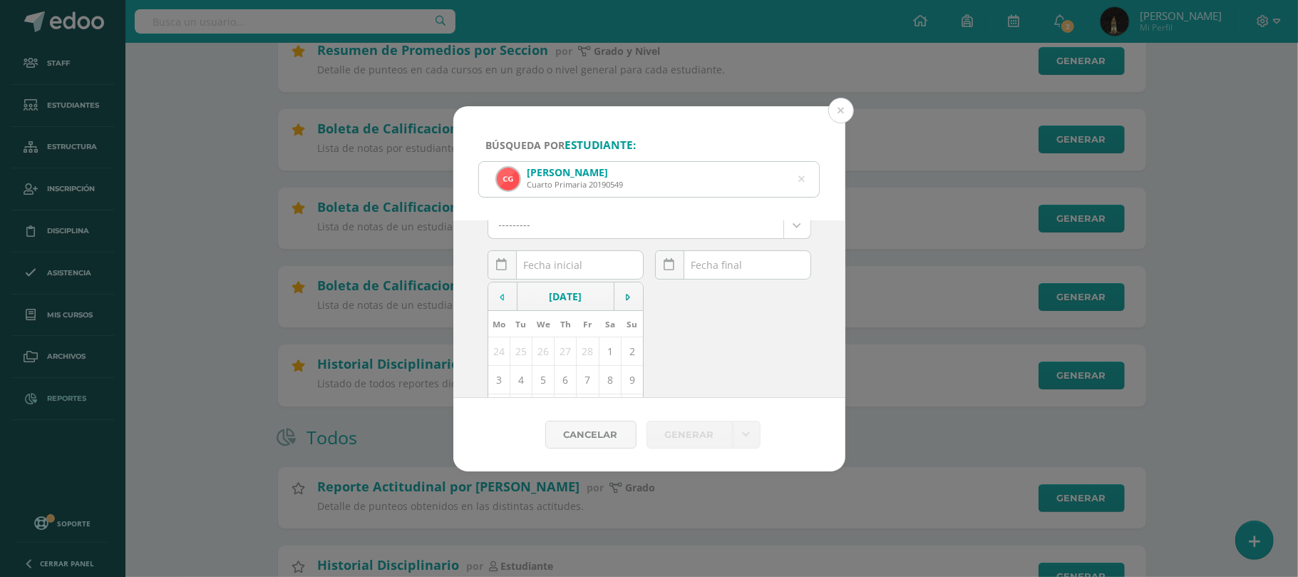
click at [499, 297] on td at bounding box center [502, 296] width 29 height 29
click at [537, 351] on td "1" at bounding box center [543, 351] width 22 height 29
type input "2025-01-01"
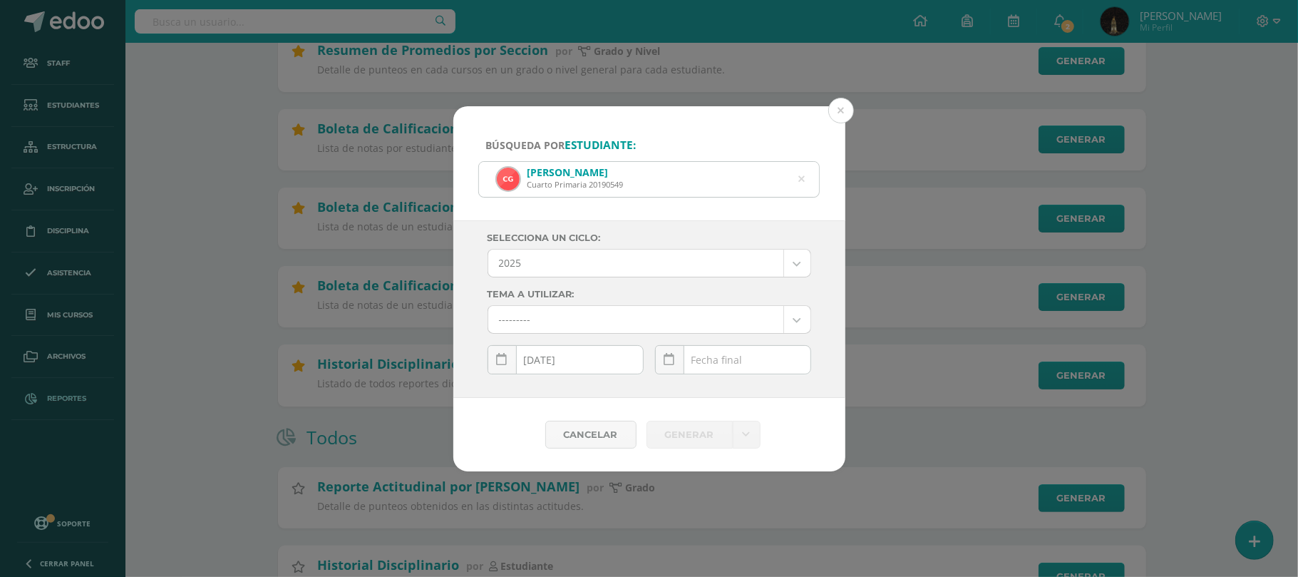
scroll to position [0, 0]
click at [668, 369] on link at bounding box center [669, 359] width 29 height 29
click at [671, 392] on td at bounding box center [670, 391] width 29 height 29
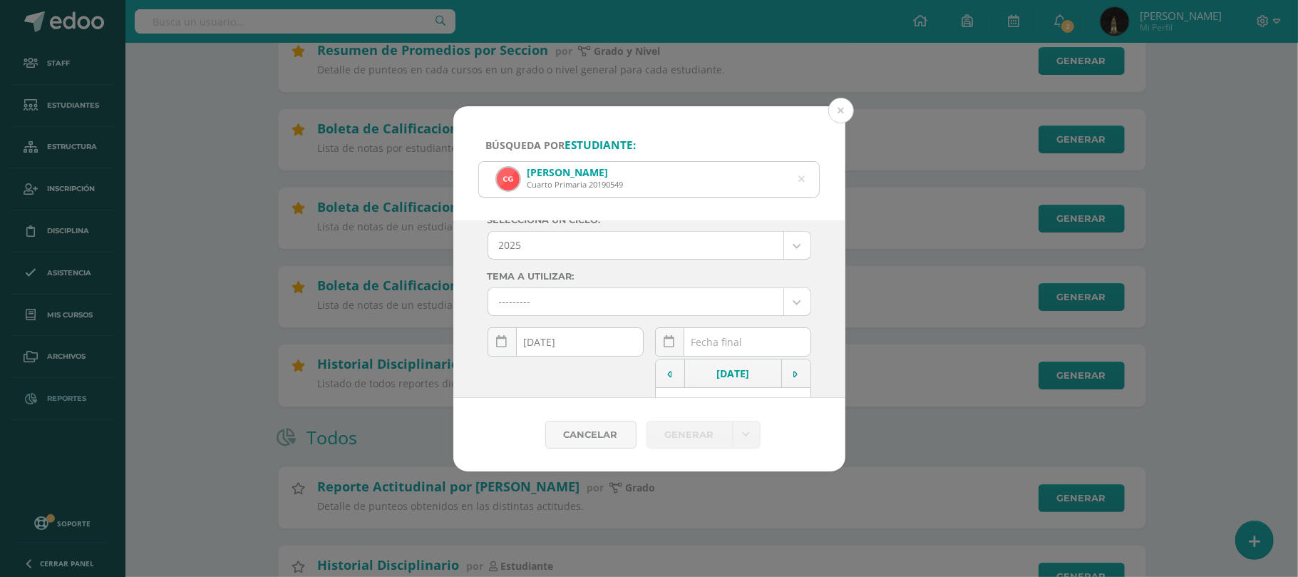
scroll to position [17, 0]
click at [781, 369] on td at bounding box center [795, 374] width 29 height 29
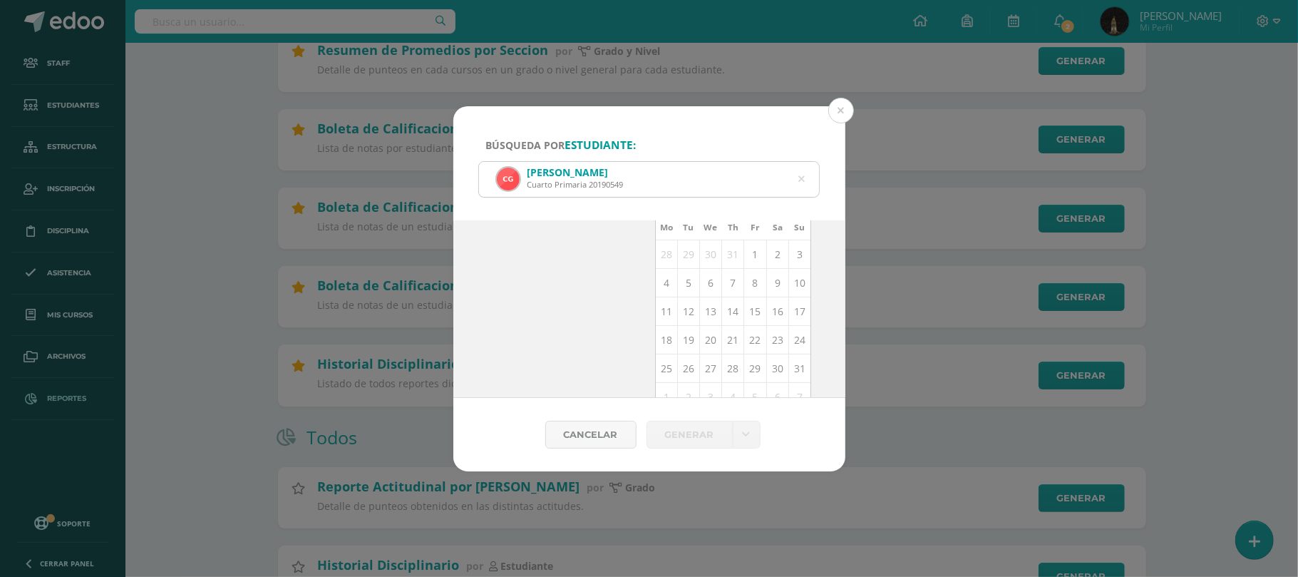
scroll to position [207, 0]
click at [789, 277] on td "10" at bounding box center [800, 267] width 22 height 29
type input "2025-08-10"
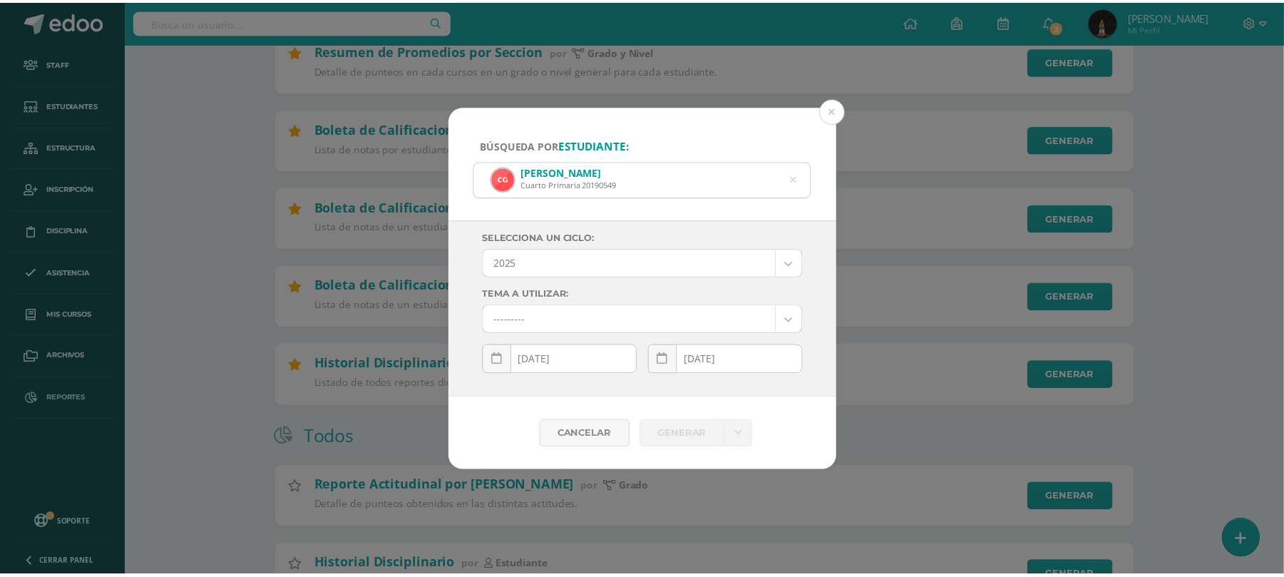
scroll to position [0, 0]
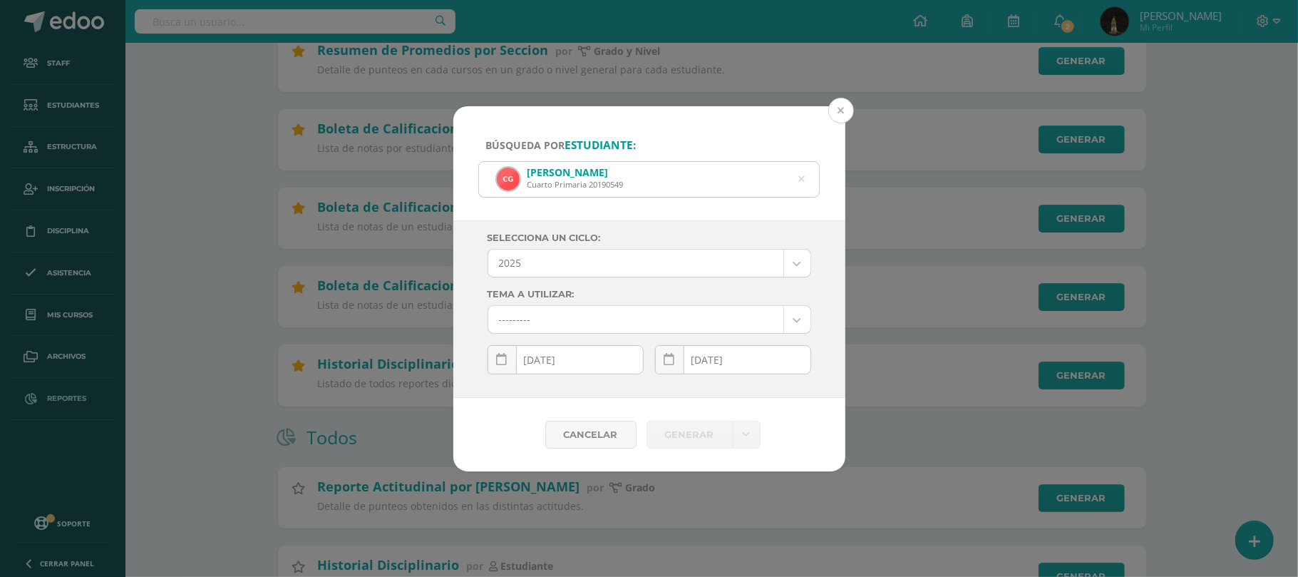
click at [839, 106] on button at bounding box center [841, 111] width 26 height 26
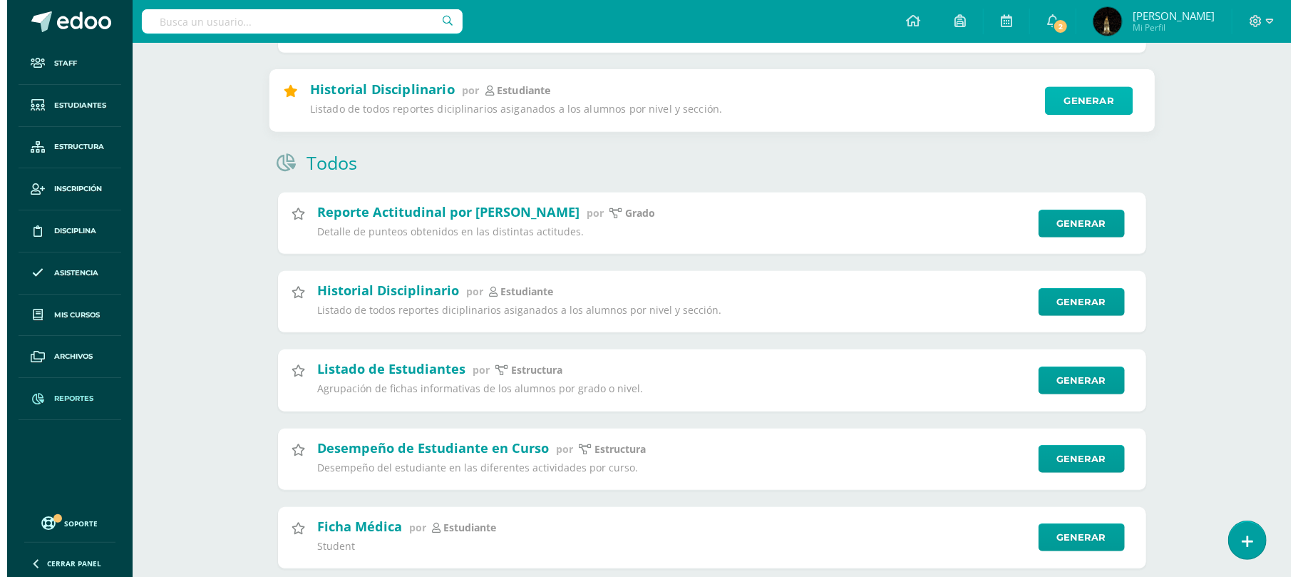
scroll to position [570, 0]
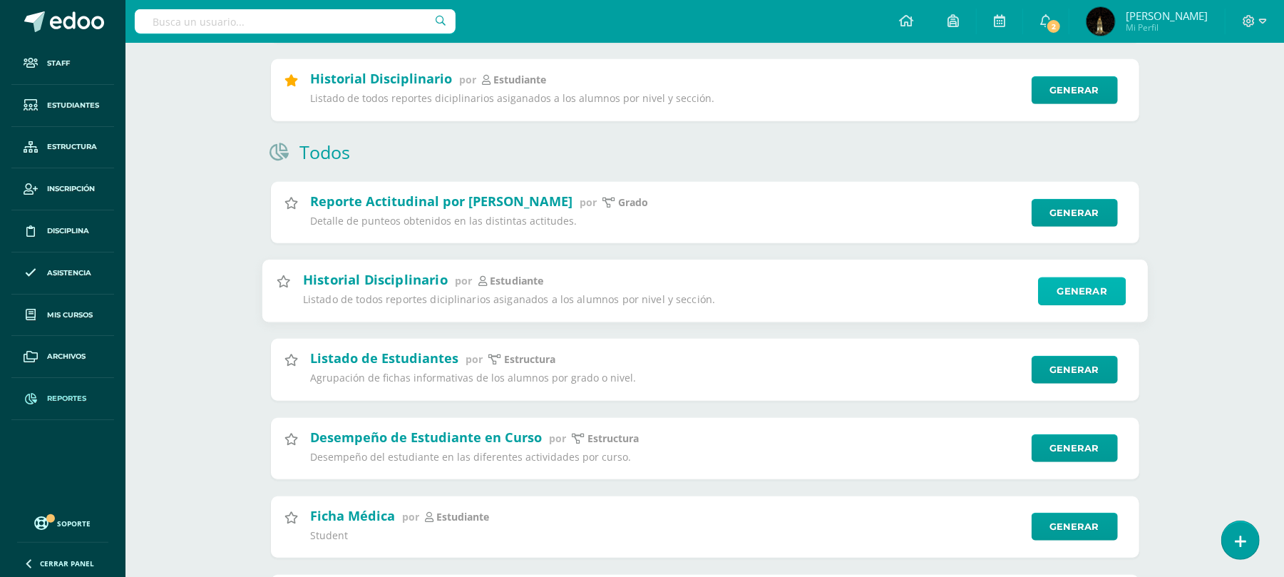
click at [1072, 298] on link "Generar" at bounding box center [1082, 291] width 88 height 29
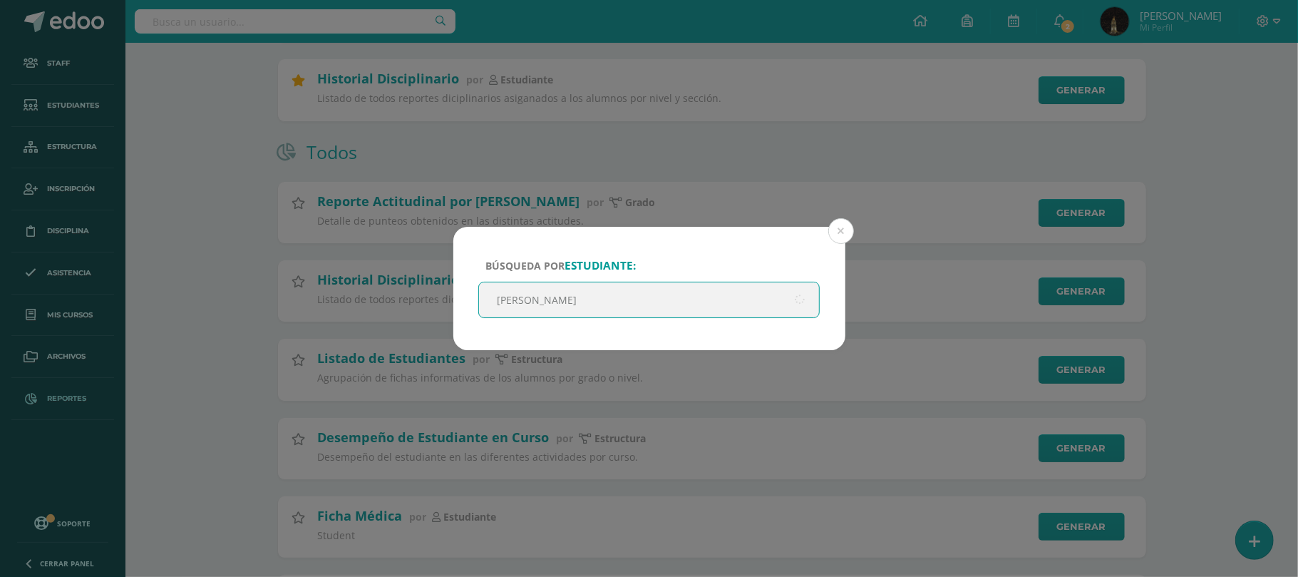
type input "garcia chi"
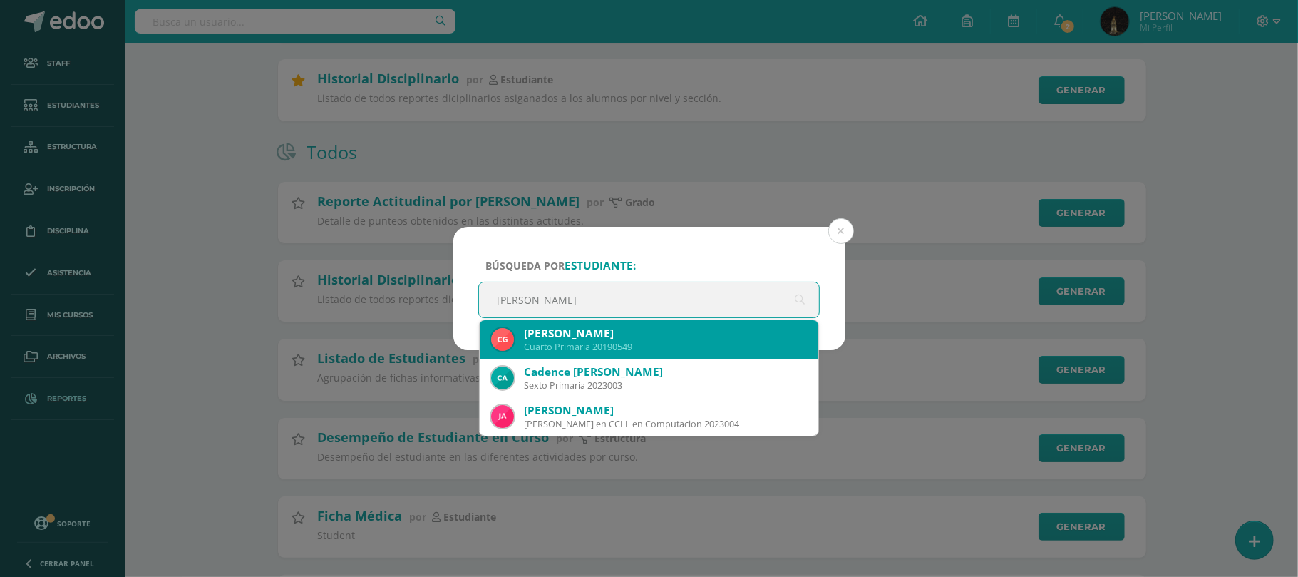
click at [622, 332] on div "Carlos Daniel García Chicoj" at bounding box center [666, 333] width 284 height 15
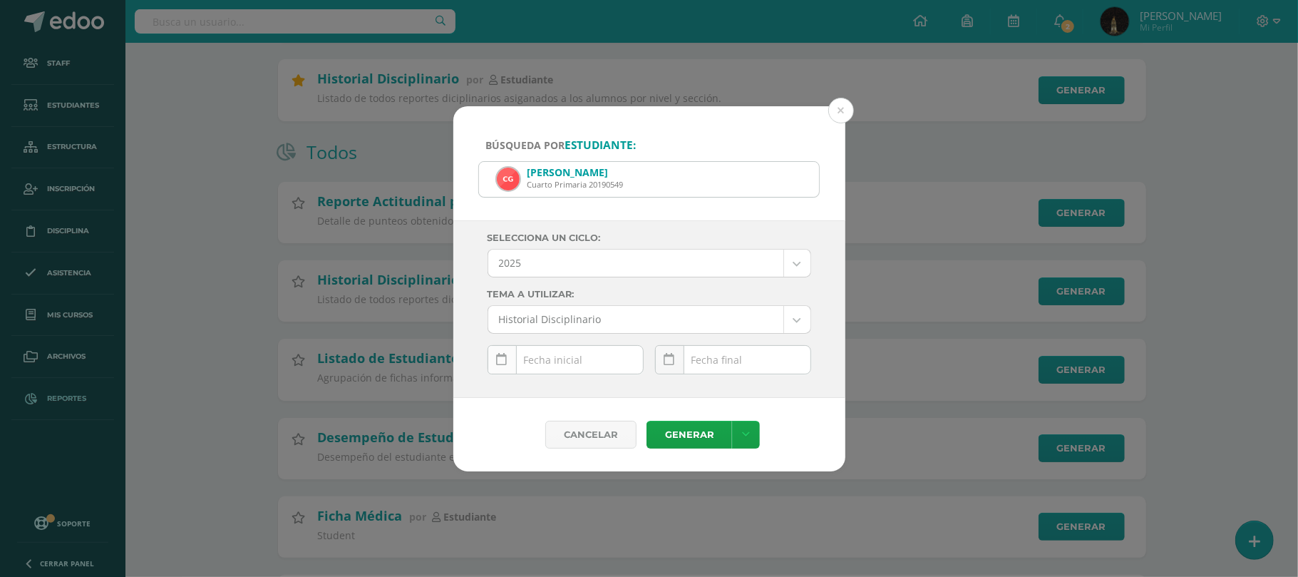
click at [497, 360] on icon at bounding box center [502, 360] width 11 height 12
click at [503, 389] on icon at bounding box center [503, 392] width 4 height 10
click at [505, 389] on icon at bounding box center [503, 392] width 4 height 10
click at [508, 391] on td at bounding box center [502, 391] width 29 height 29
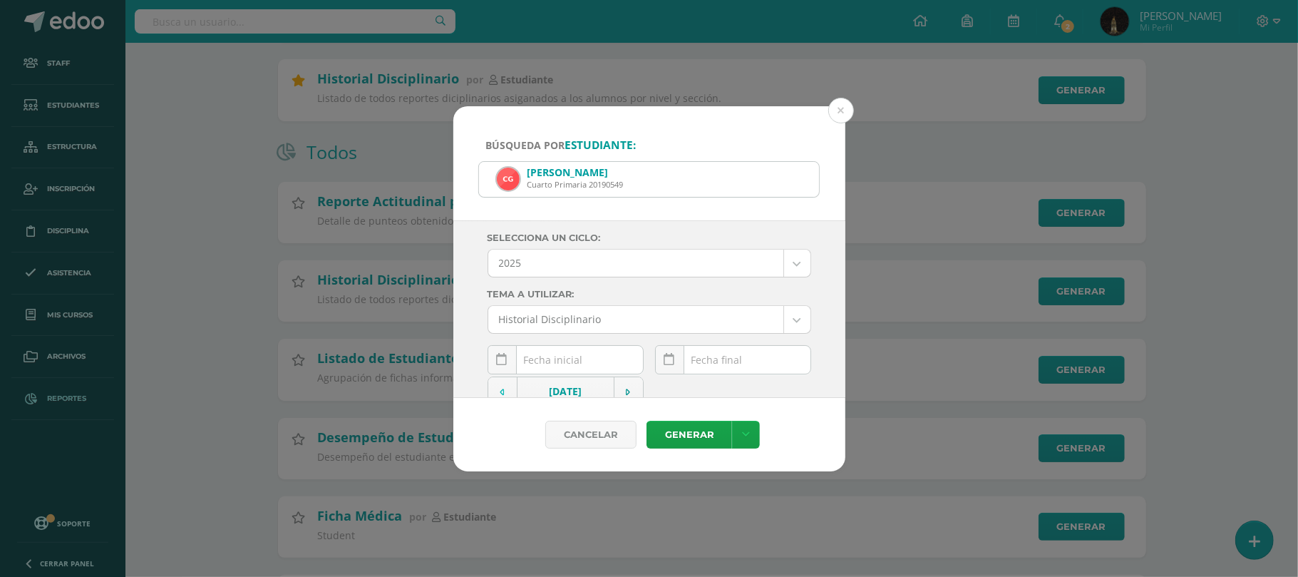
click at [508, 391] on td at bounding box center [502, 391] width 29 height 29
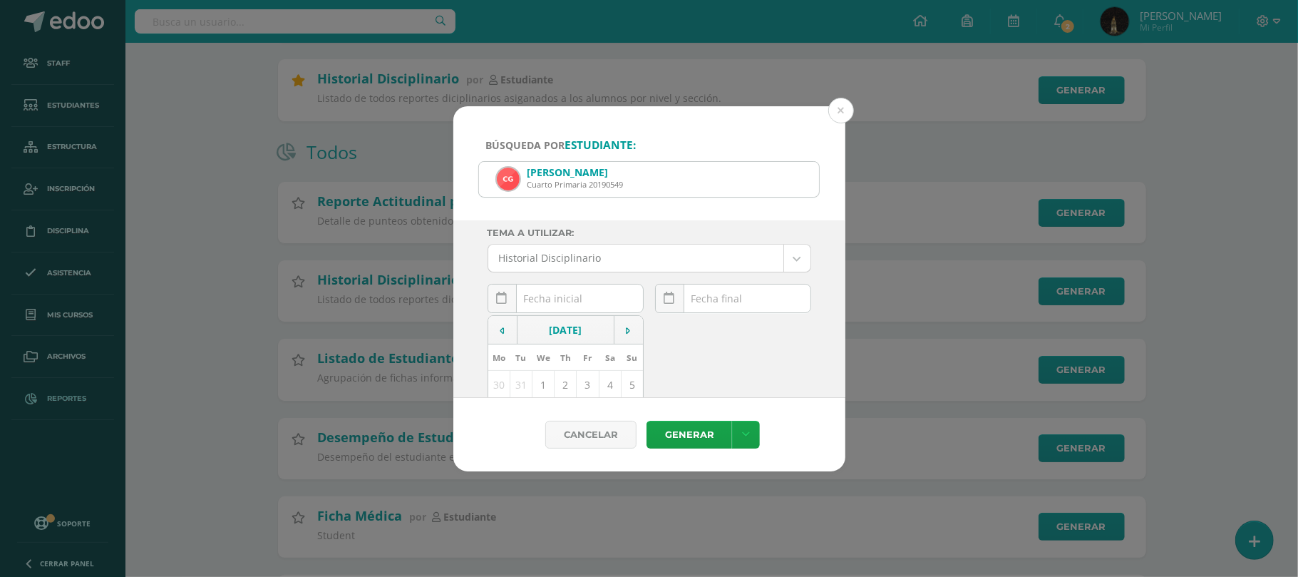
scroll to position [95, 0]
click at [540, 354] on td "1" at bounding box center [543, 351] width 22 height 29
type input "2025-01-01"
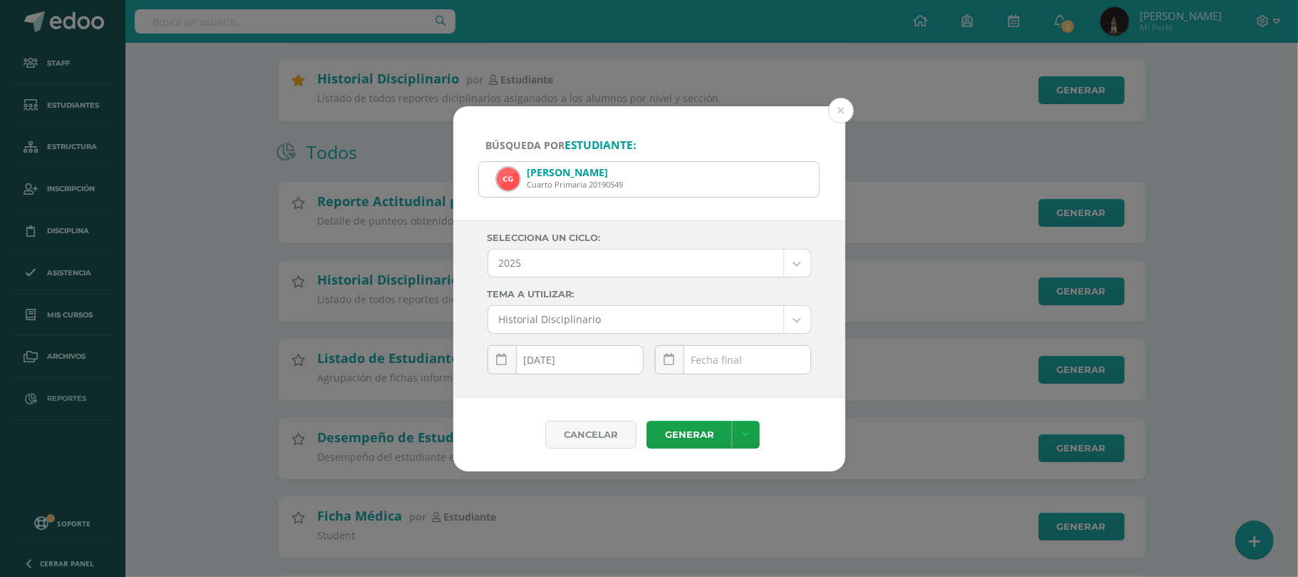
scroll to position [0, 0]
click at [673, 363] on icon at bounding box center [669, 360] width 11 height 12
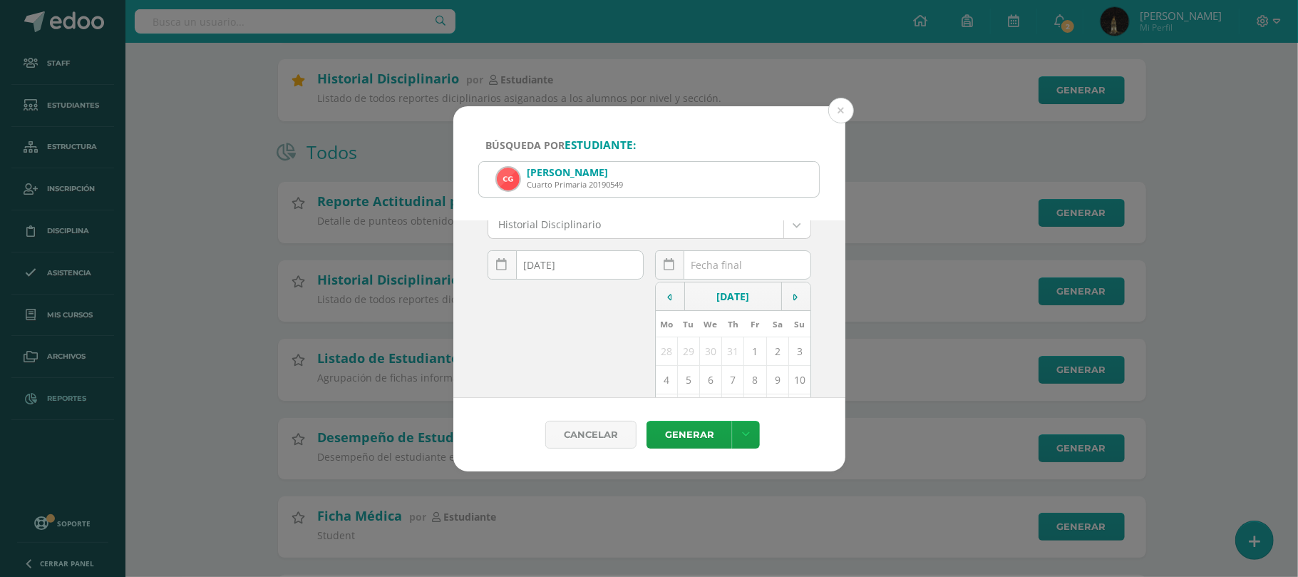
scroll to position [190, 0]
click at [789, 286] on td "10" at bounding box center [800, 284] width 22 height 29
type input "2025-08-10"
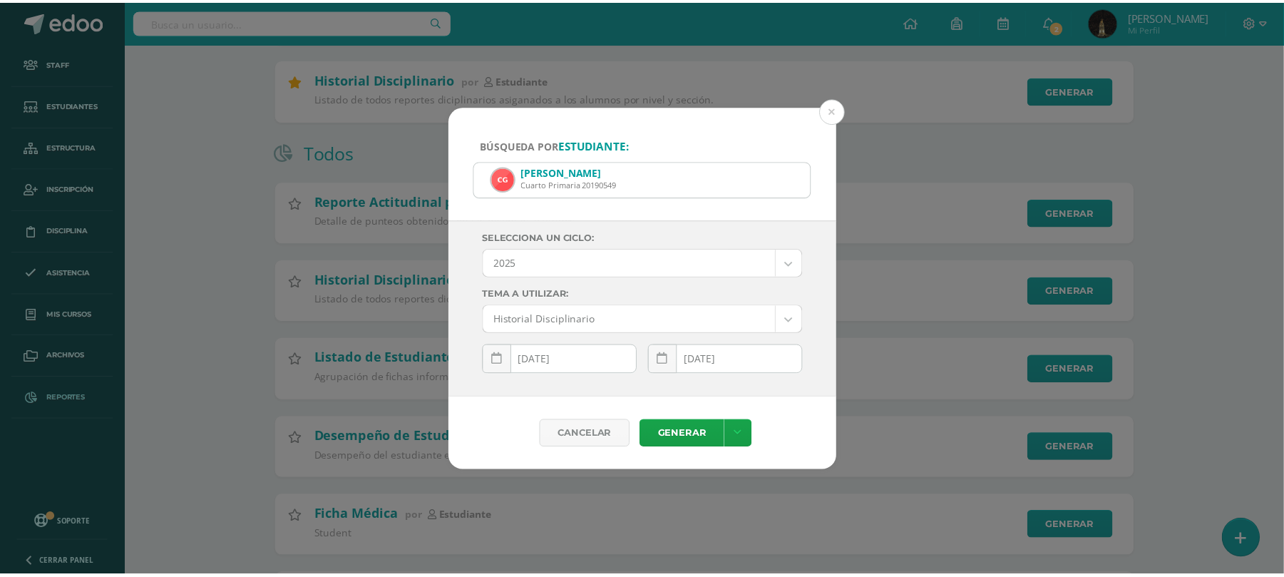
scroll to position [0, 0]
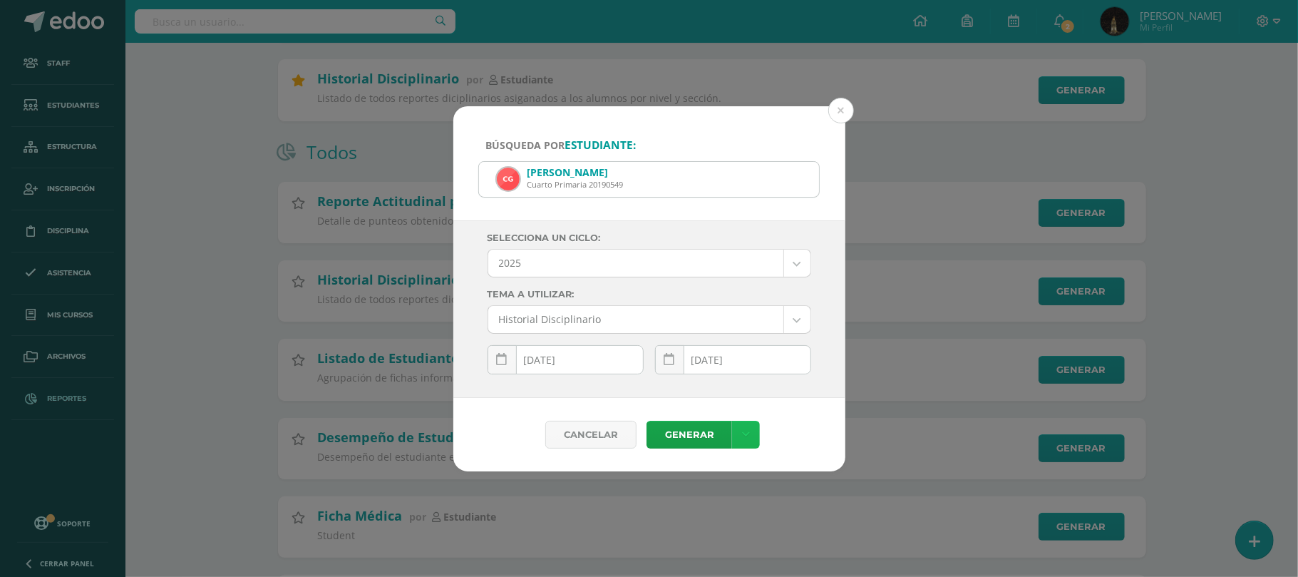
click at [742, 437] on icon at bounding box center [746, 435] width 8 height 12
click at [754, 365] on link "Descargar como PDF" at bounding box center [746, 364] width 152 height 22
click at [839, 109] on button at bounding box center [841, 111] width 26 height 26
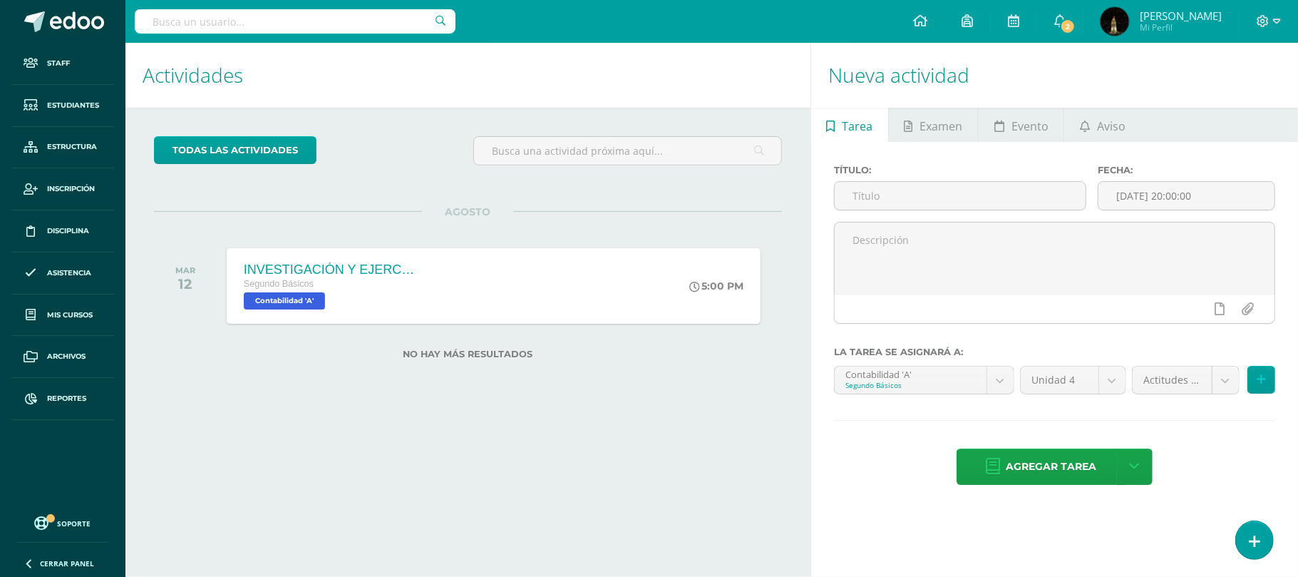
click at [277, 23] on input "text" at bounding box center [295, 21] width 321 height 24
type input "bulnes"
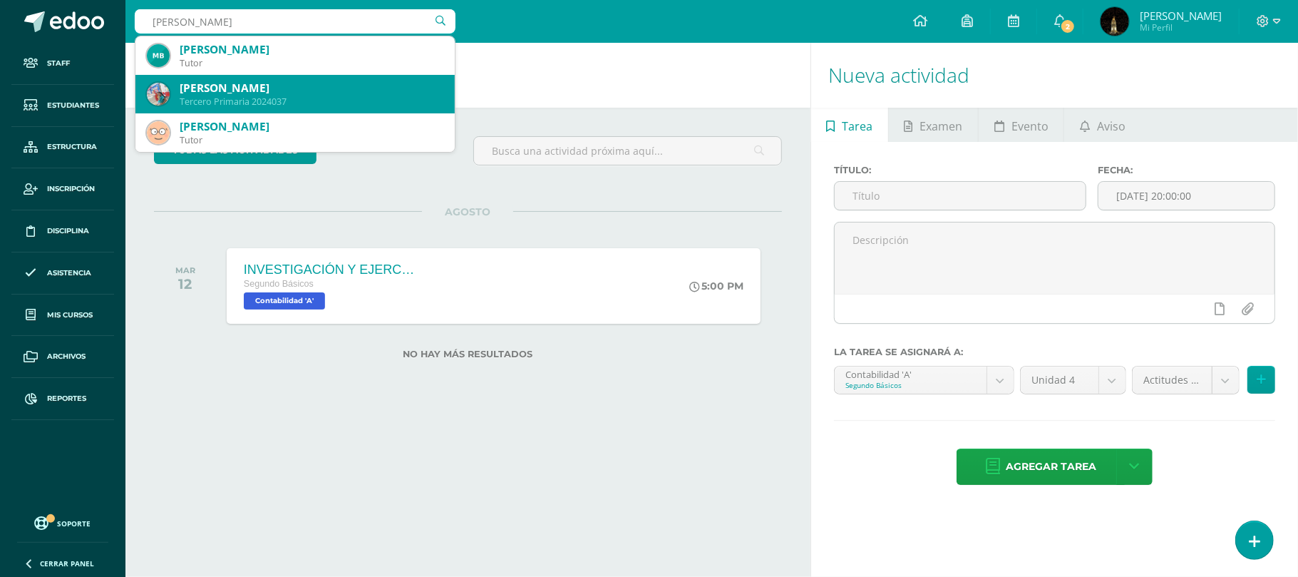
click at [327, 93] on div "[PERSON_NAME]" at bounding box center [312, 88] width 264 height 15
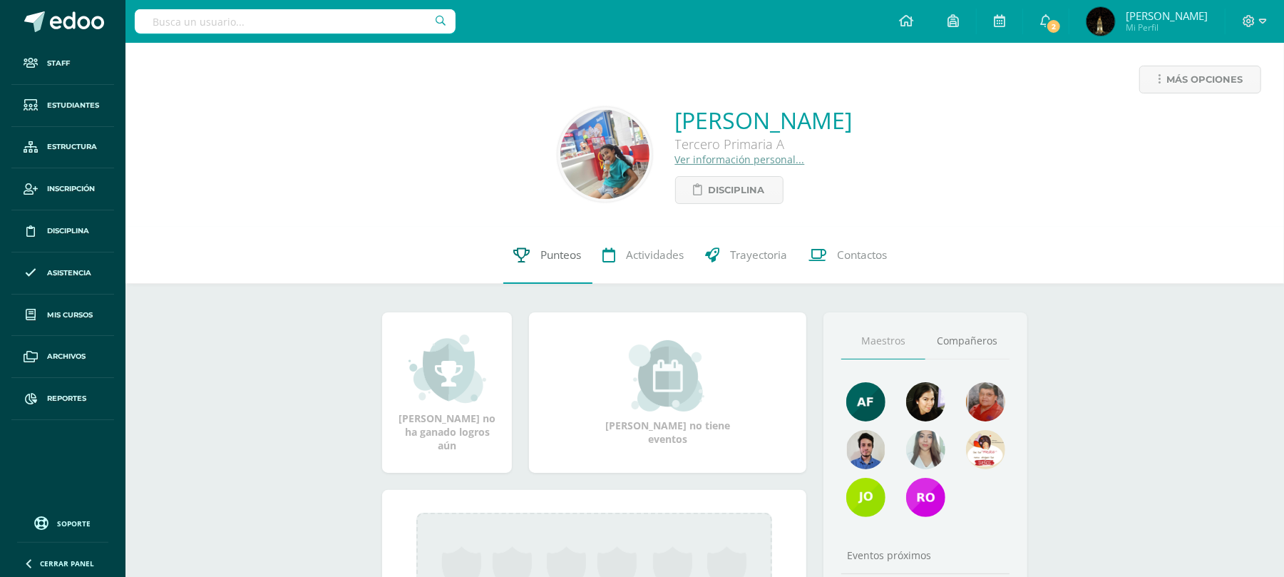
click at [557, 255] on span "Punteos" at bounding box center [561, 254] width 41 height 15
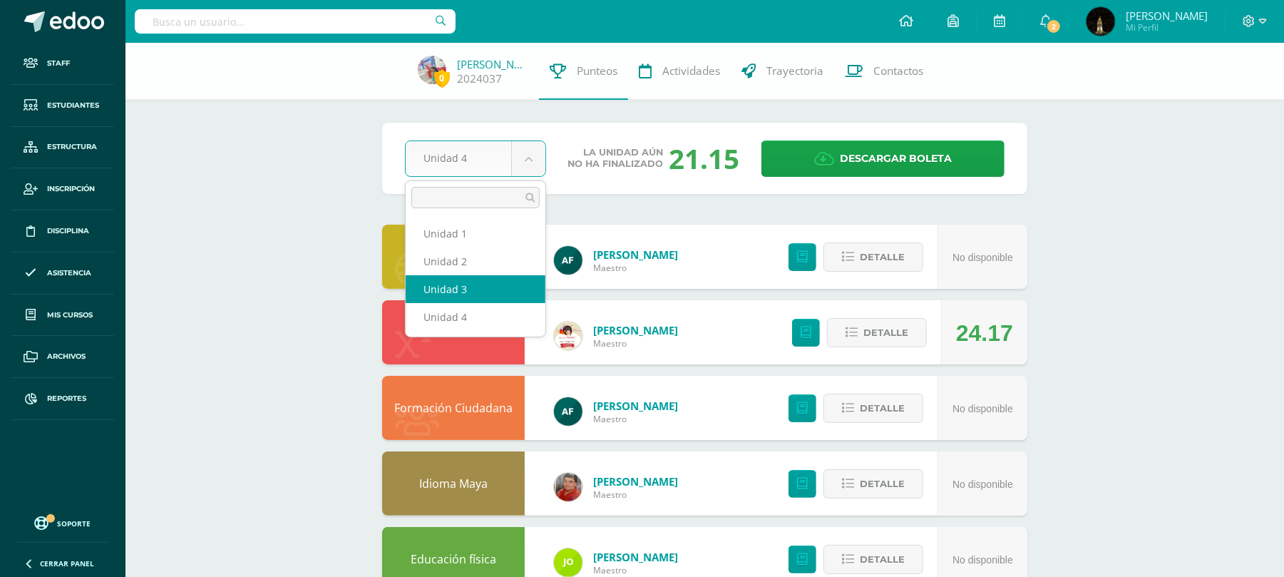
select select "Unidad 3"
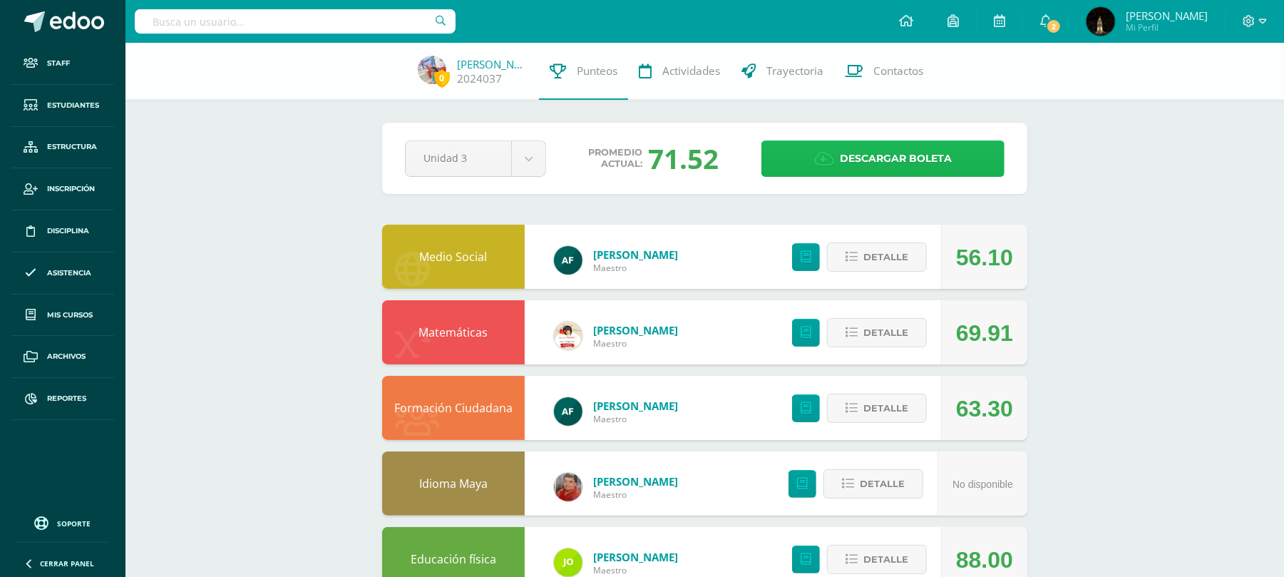
click at [868, 155] on span "Descargar boleta" at bounding box center [896, 158] width 112 height 35
